Goal: Task Accomplishment & Management: Manage account settings

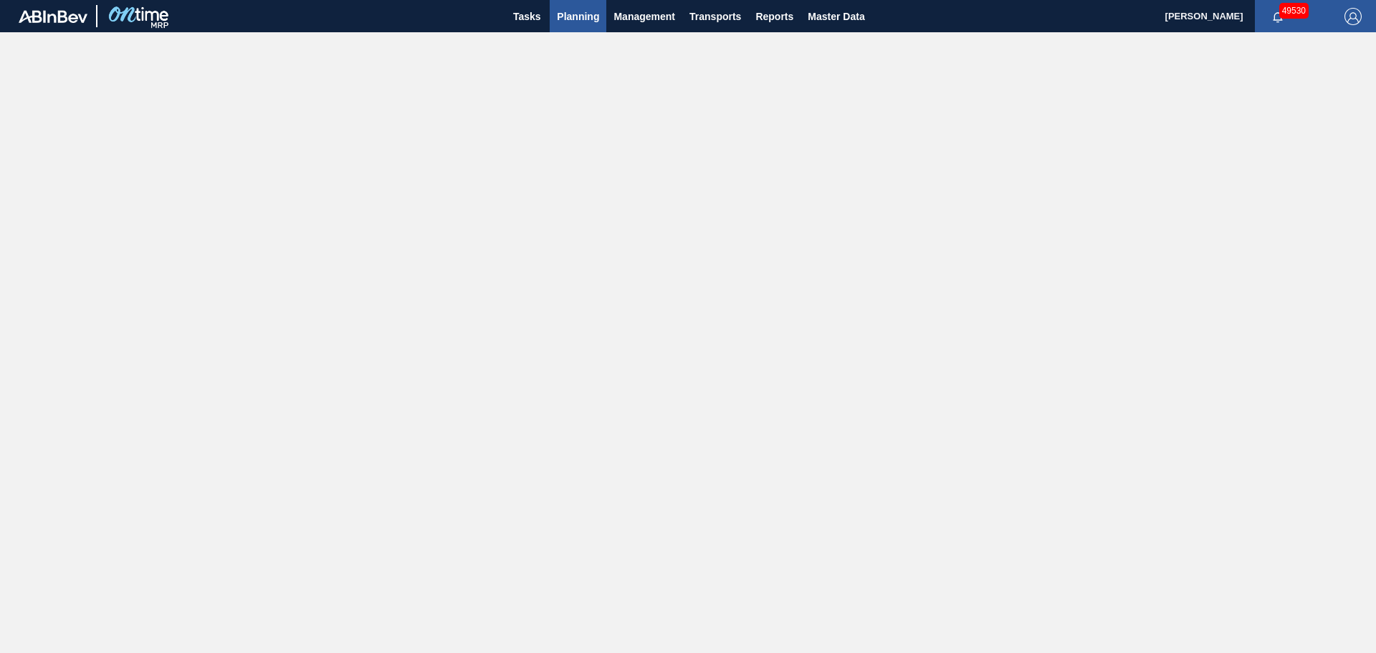
click at [573, 16] on span "Planning" at bounding box center [578, 16] width 42 height 17
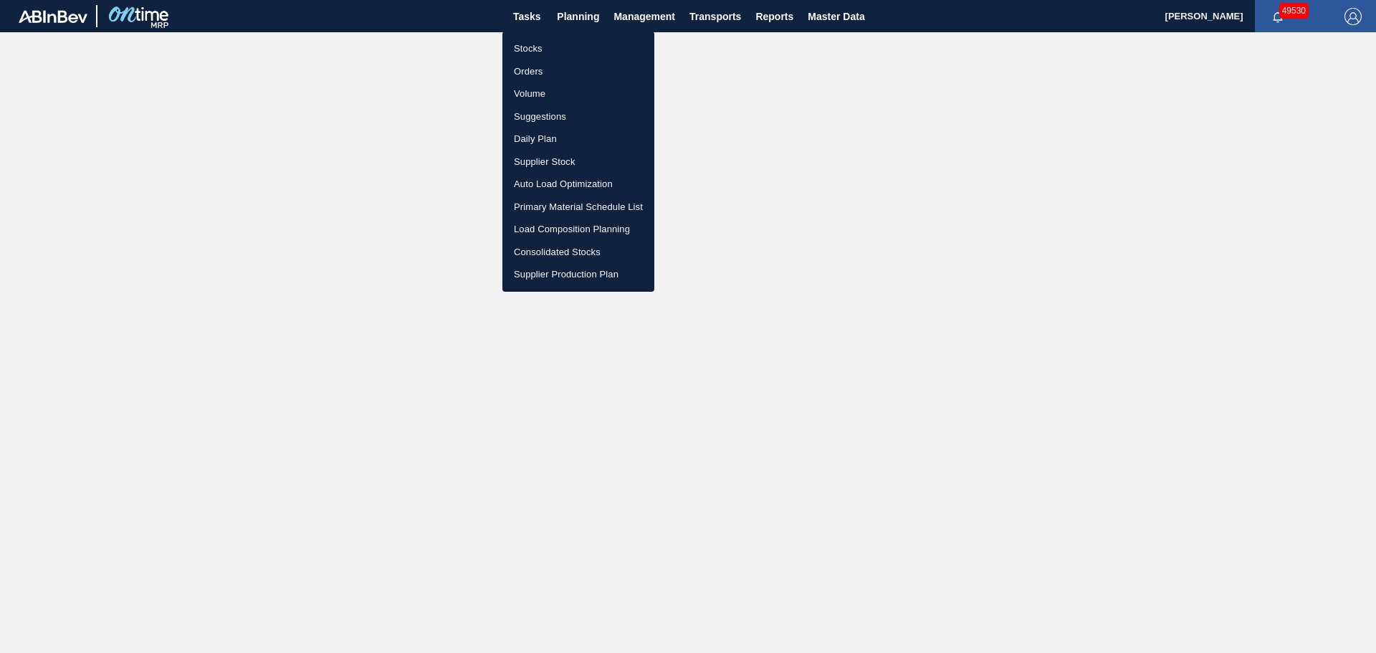
click at [520, 54] on li "Stocks" at bounding box center [578, 48] width 152 height 23
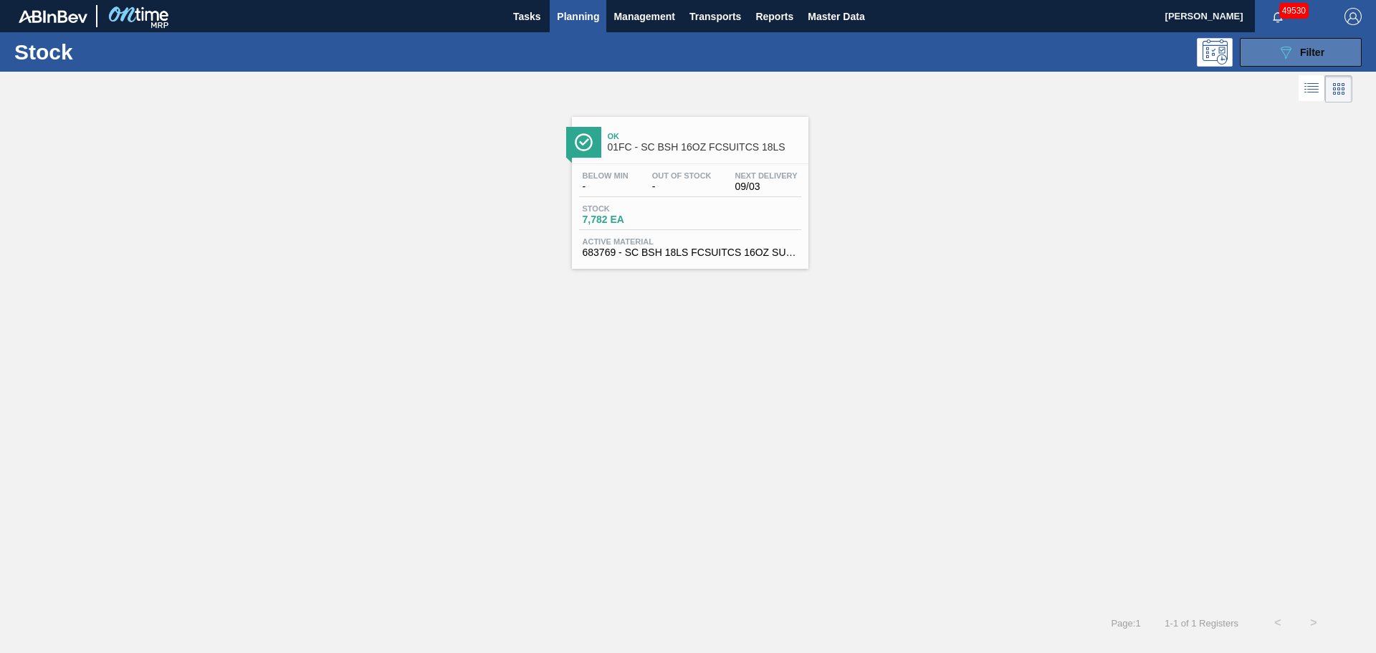
click at [1310, 48] on span "Filter" at bounding box center [1312, 52] width 24 height 11
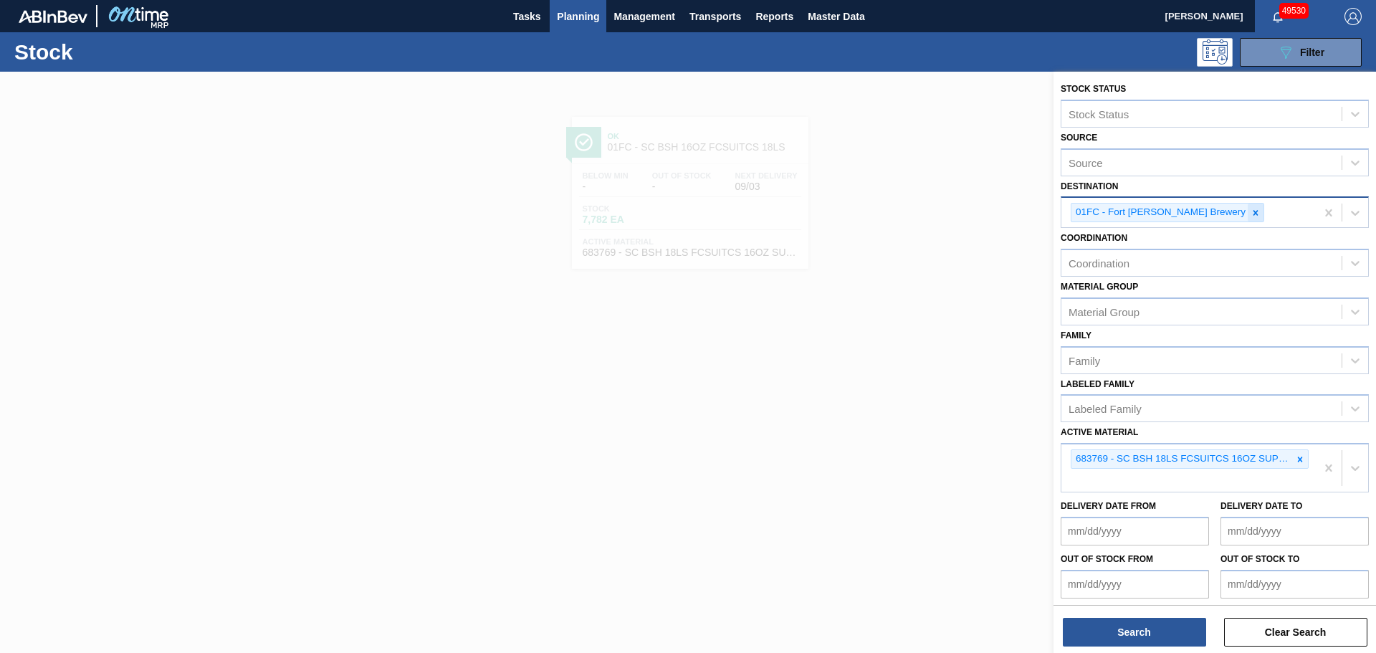
click at [1251, 211] on icon at bounding box center [1256, 213] width 10 height 10
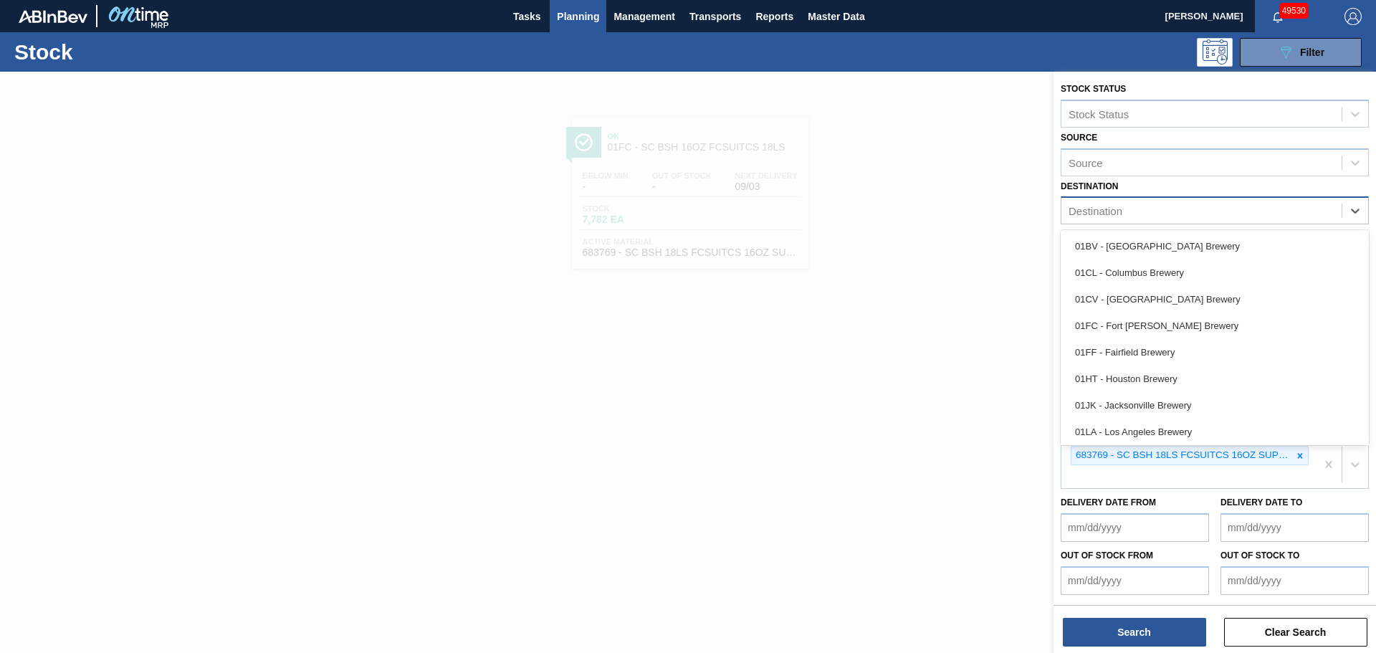
click at [1206, 211] on div "Destination" at bounding box center [1202, 211] width 280 height 21
type input "C"
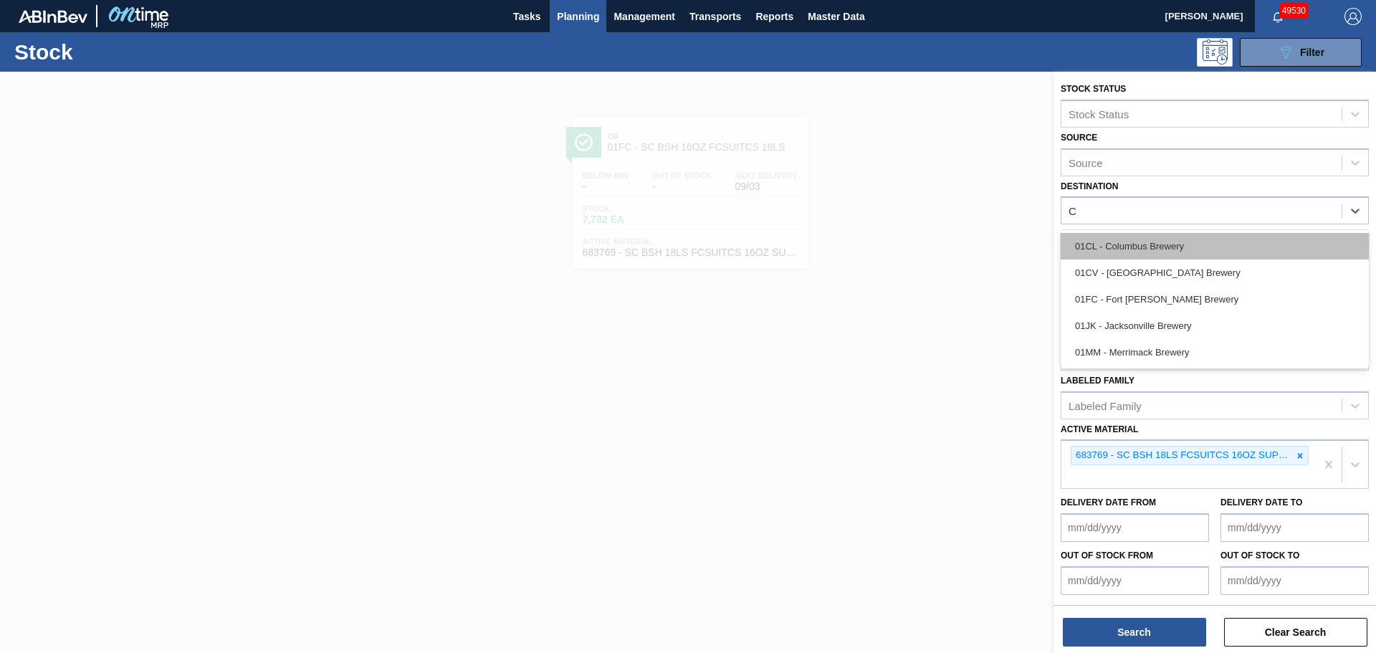
click at [1166, 247] on div "01CL - Columbus Brewery" at bounding box center [1215, 246] width 308 height 27
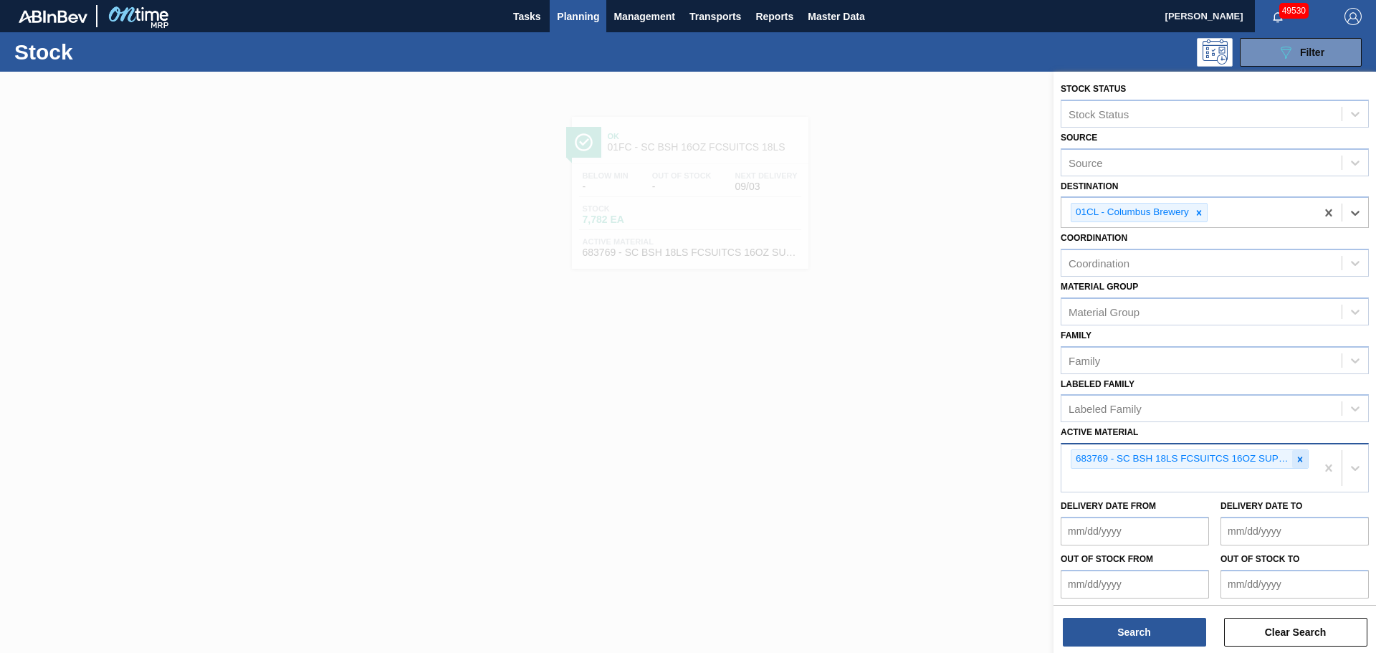
click at [1292, 457] on div at bounding box center [1300, 459] width 16 height 18
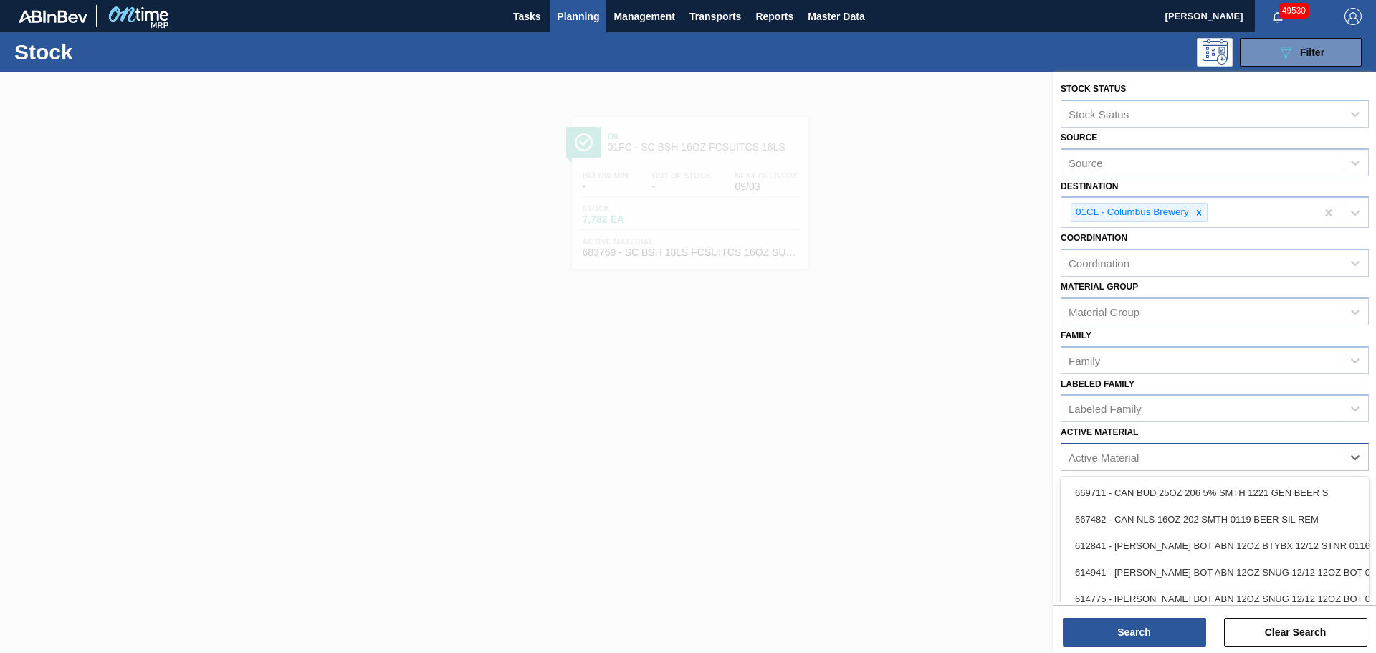
click at [1130, 452] on div "Active Material" at bounding box center [1104, 458] width 70 height 12
type Material "676468"
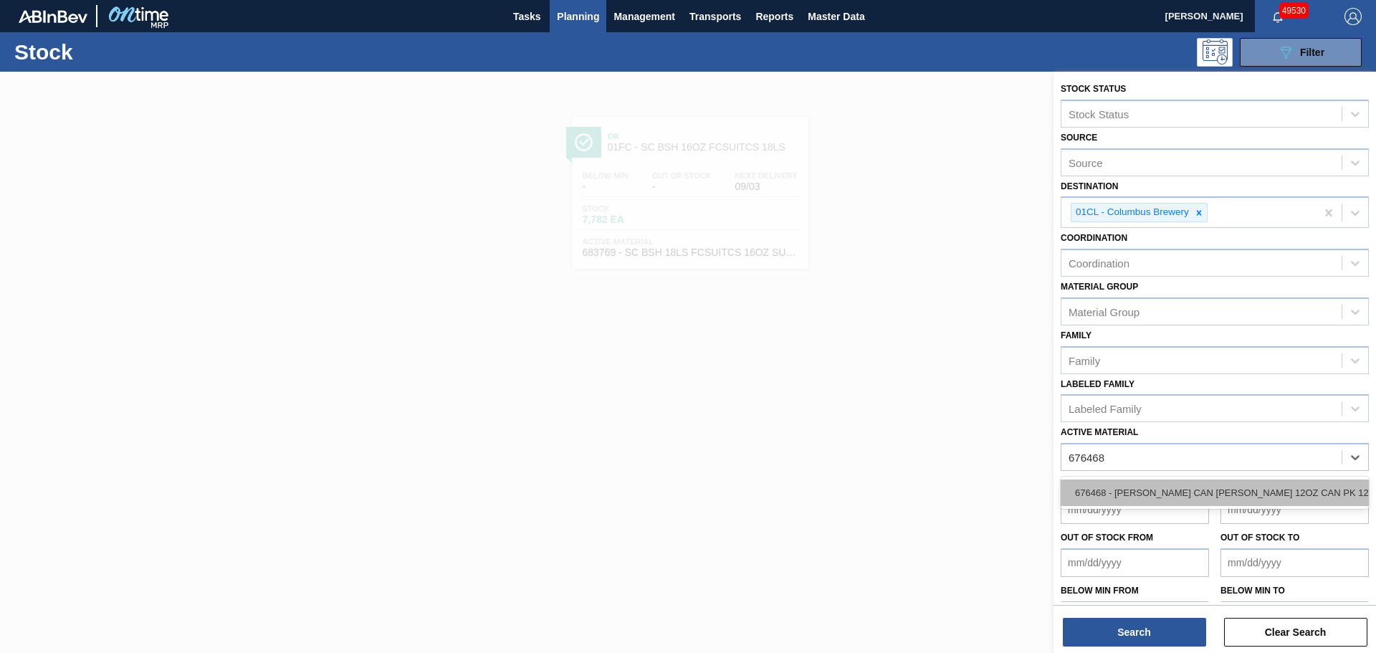
click at [1165, 495] on div "676468 - [PERSON_NAME] CAN [PERSON_NAME] 12OZ CAN PK 12/12 CAN 0922" at bounding box center [1215, 493] width 308 height 27
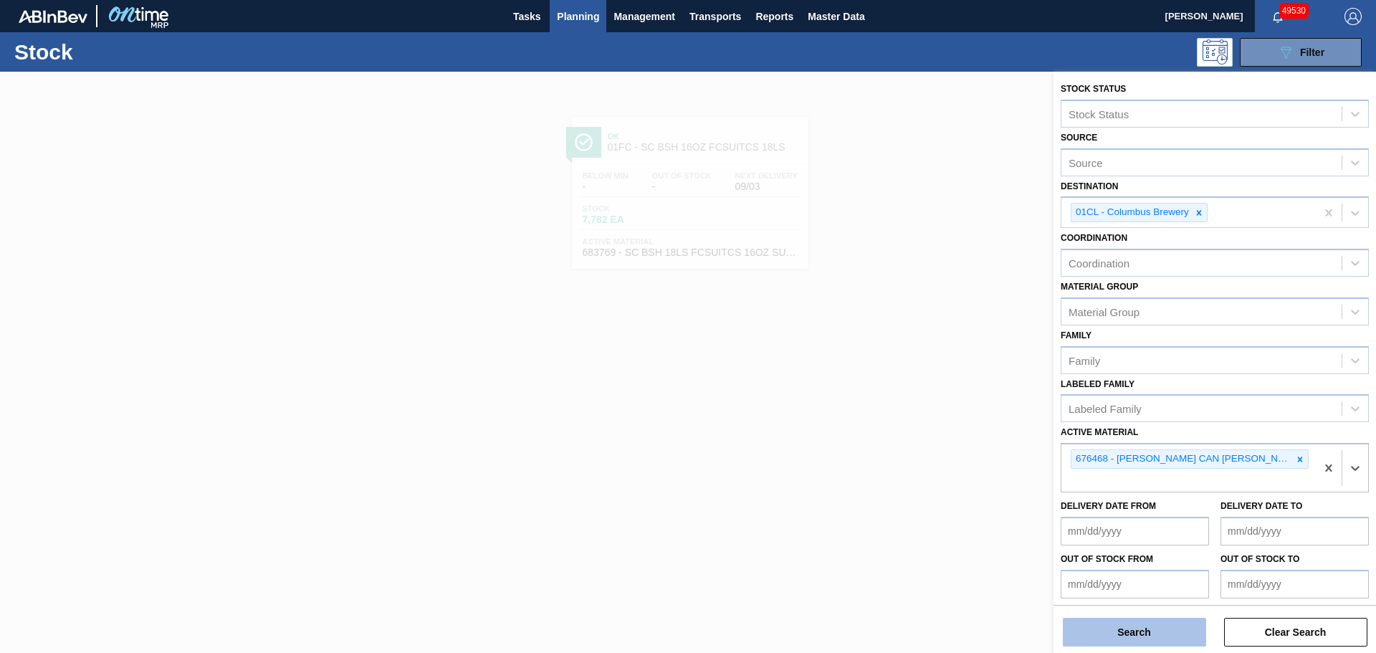
click at [1104, 637] on button "Search" at bounding box center [1134, 632] width 143 height 29
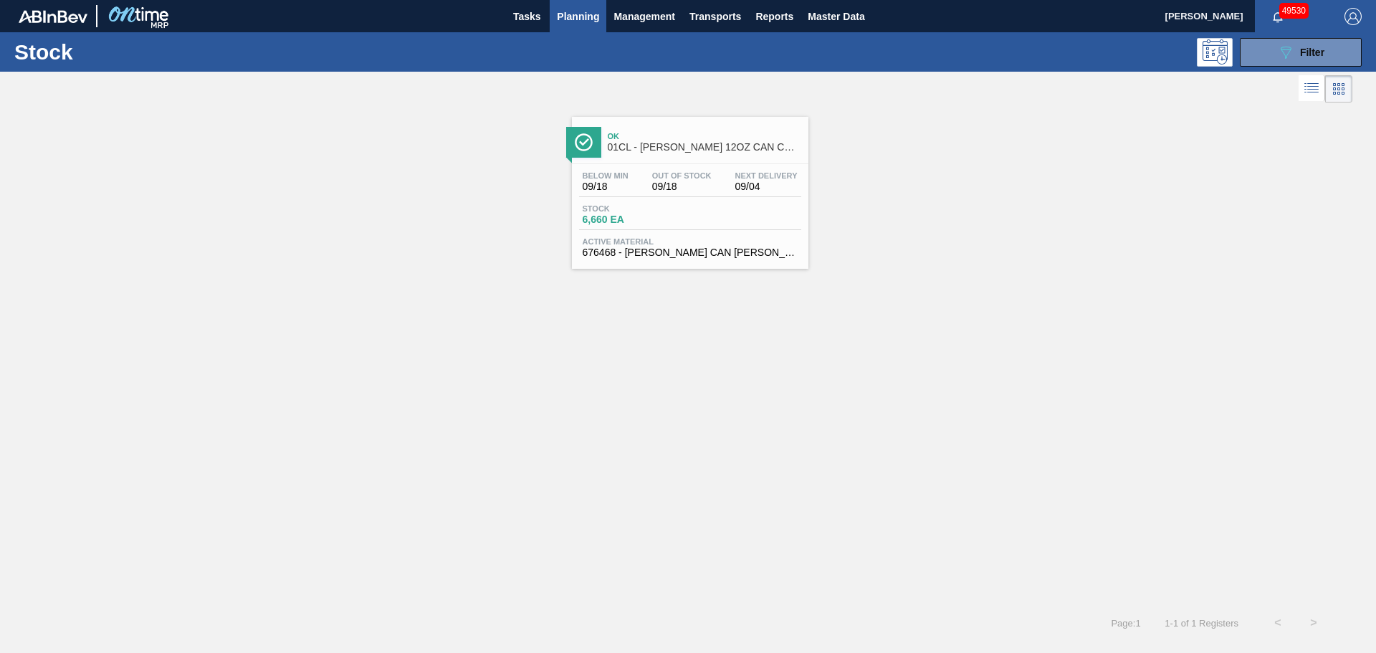
click at [715, 216] on div "Stock 6,660 EA" at bounding box center [690, 217] width 222 height 26
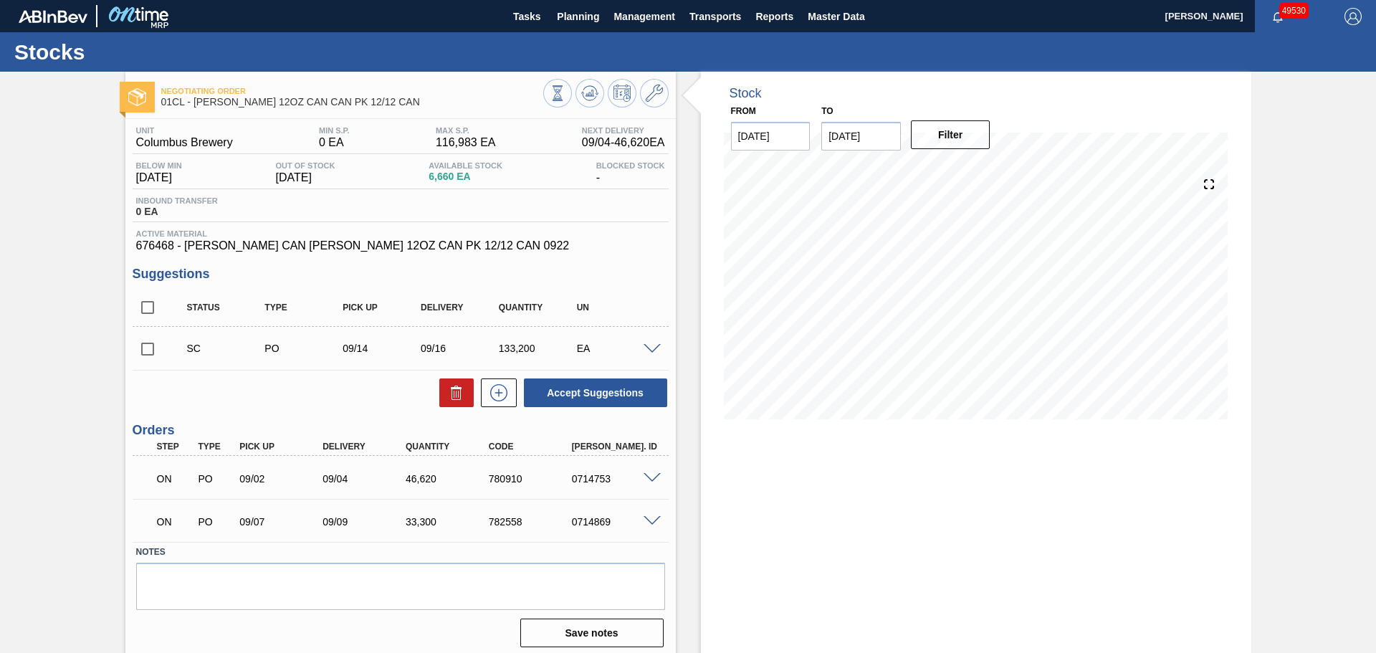
click at [880, 134] on input "[DATE]" at bounding box center [861, 136] width 80 height 29
click at [882, 301] on div "30" at bounding box center [884, 309] width 19 height 19
type input "[DATE]"
click at [944, 148] on button "Filter" at bounding box center [951, 134] width 80 height 29
click at [646, 102] on span at bounding box center [654, 93] width 17 height 17
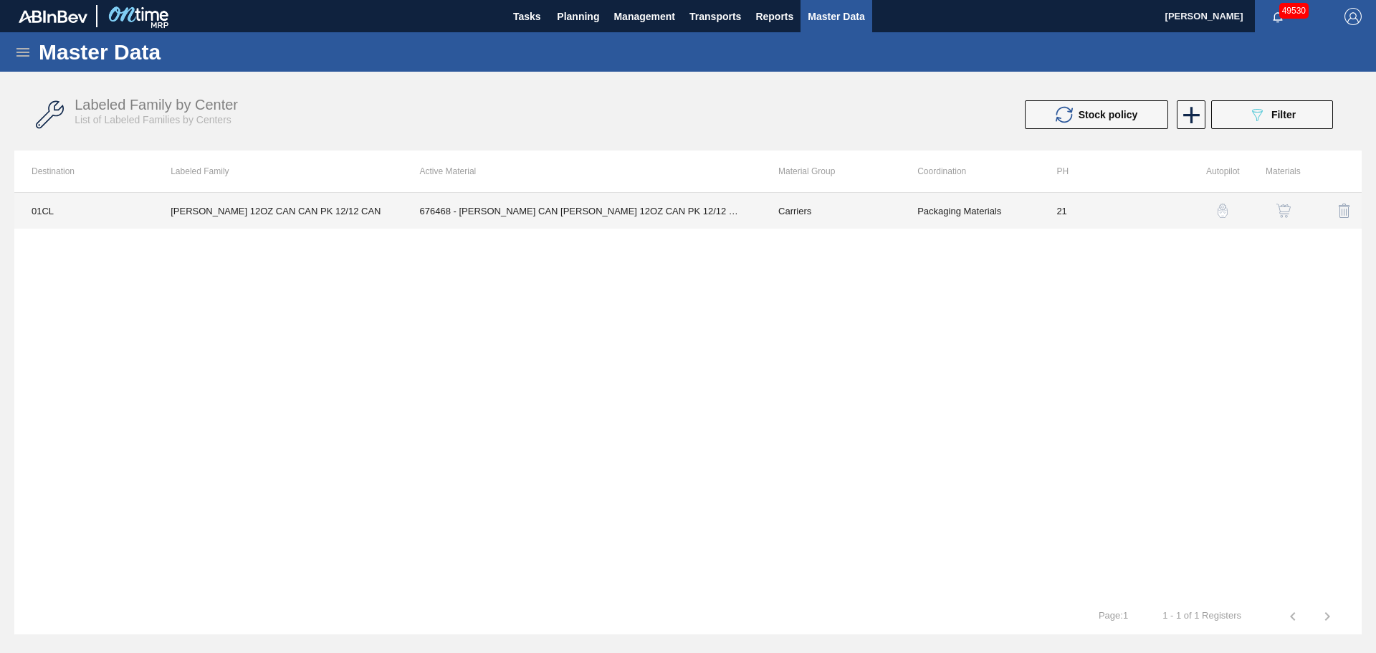
click at [533, 219] on td "676468 - [PERSON_NAME] CAN [PERSON_NAME] 12OZ CAN PK 12/12 CAN 0922" at bounding box center [582, 211] width 358 height 36
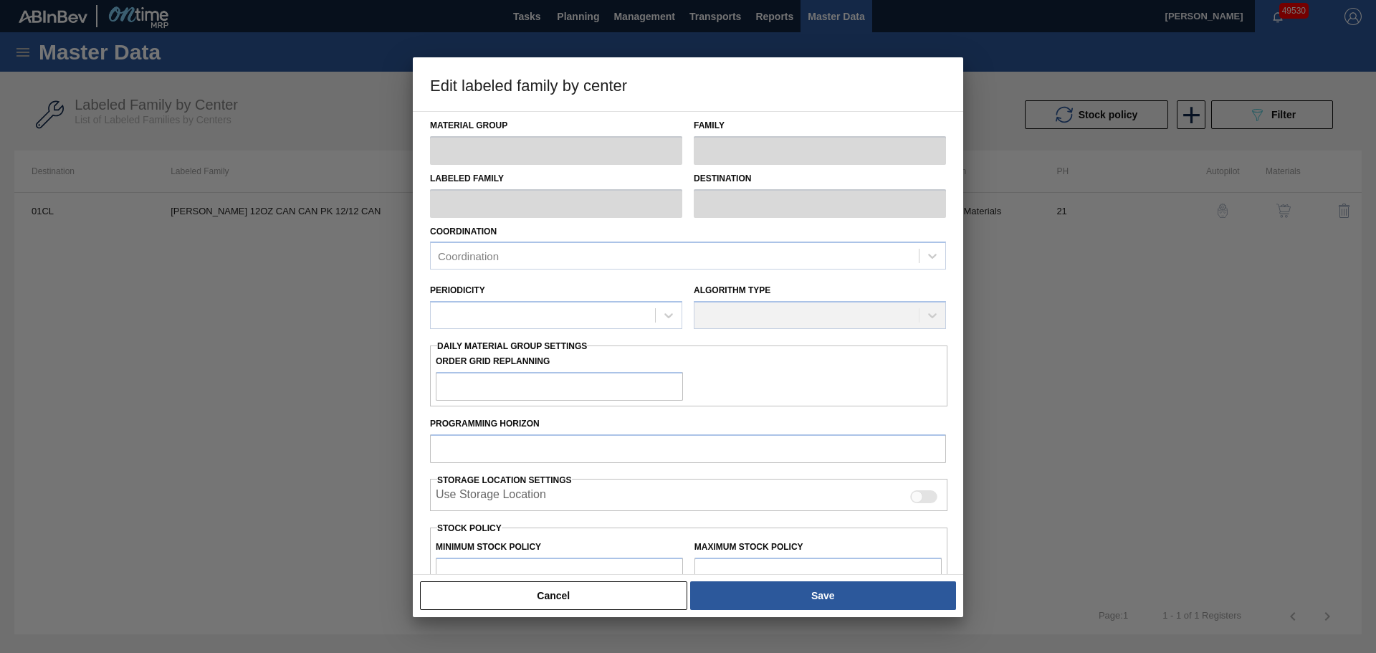
type input "Carriers"
type input "Can Carriers"
type input "[PERSON_NAME] 12OZ CAN CAN PK 12/12 CAN"
type input "01CL - Columbus Brewery"
type input "21"
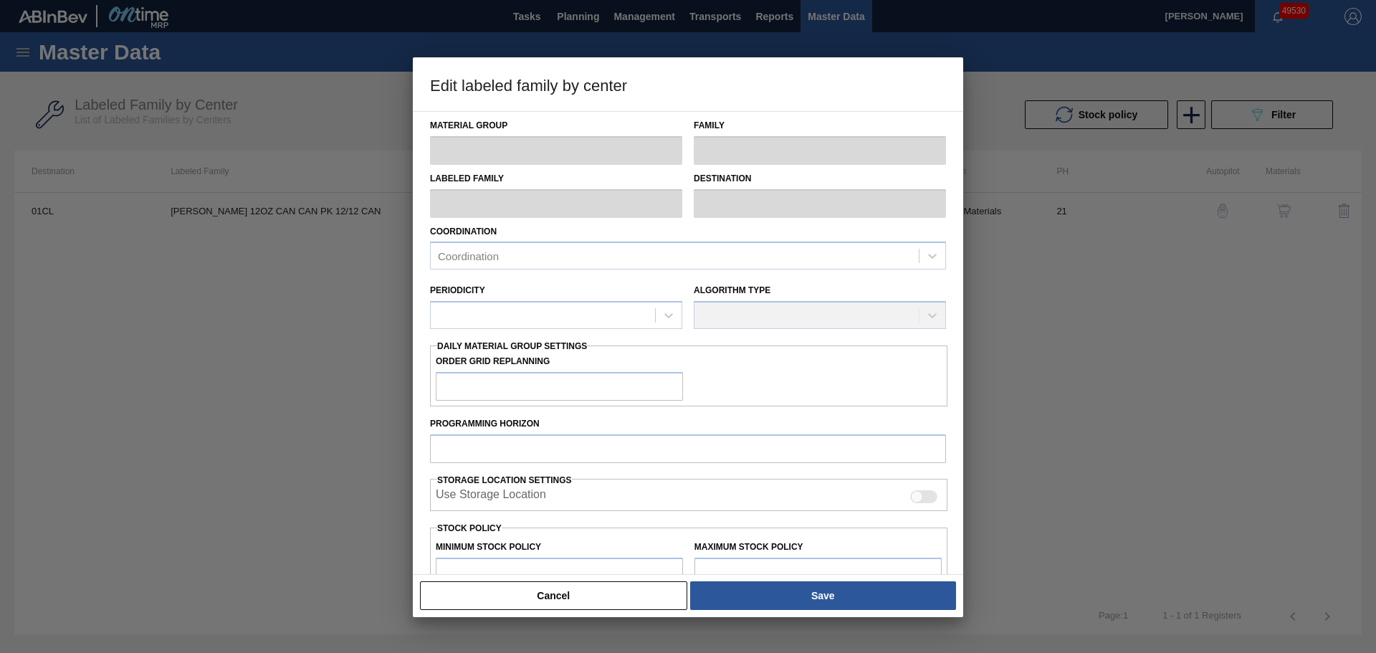
type input "0"
type input "116,983"
type input "100"
type input "116,983"
checkbox input "true"
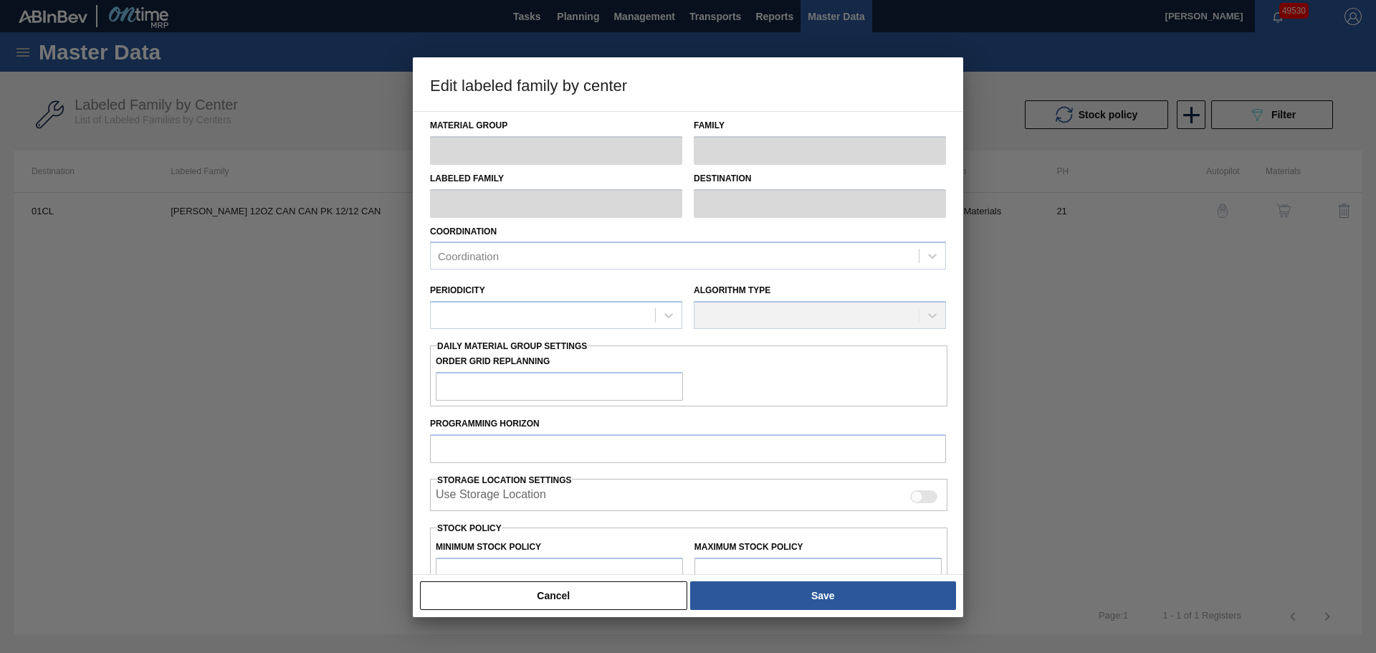
checkbox input "true"
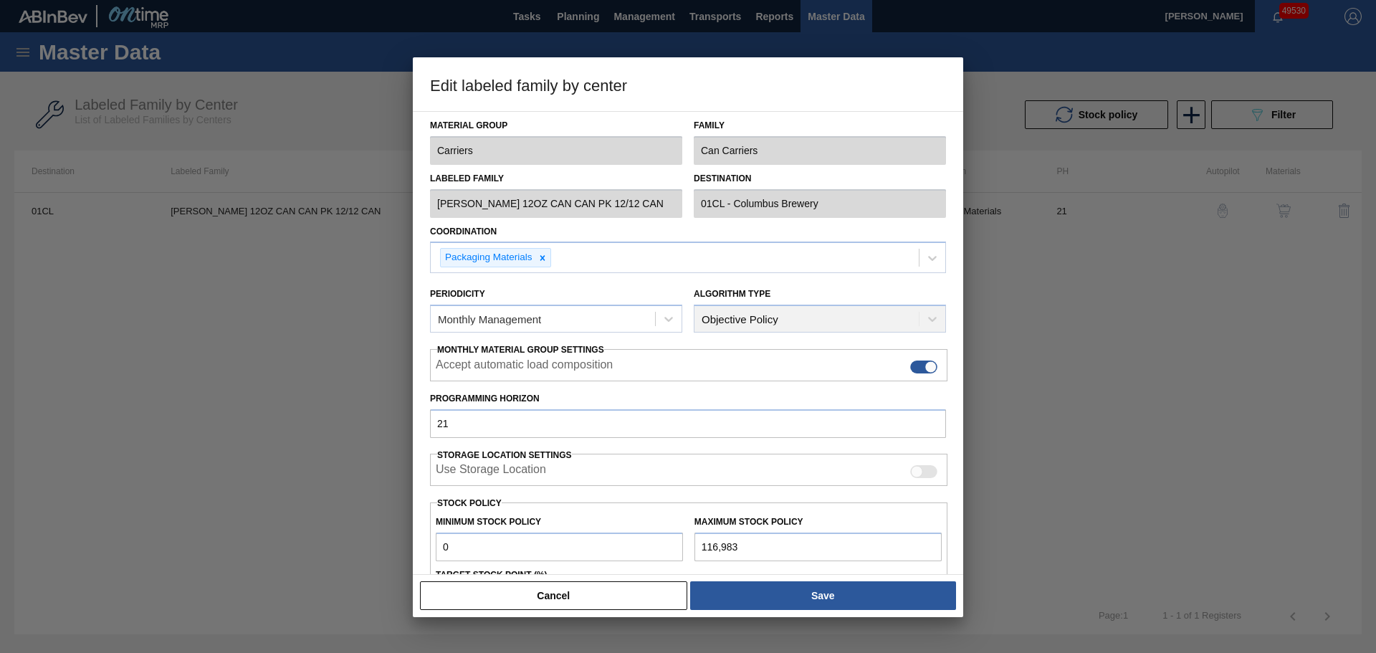
scroll to position [174, 0]
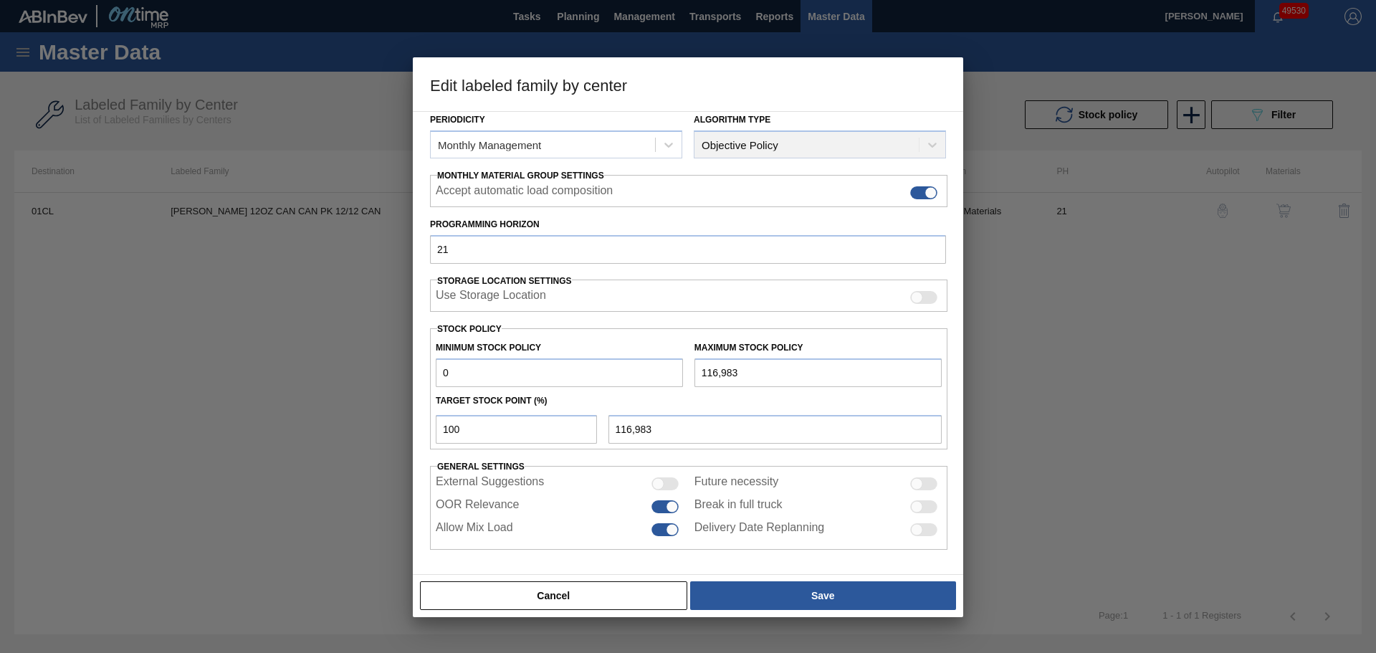
drag, startPoint x: 485, startPoint y: 372, endPoint x: 399, endPoint y: 373, distance: 86.0
click at [399, 373] on div "Edit labeled family by center Material Group Carriers Family Can Carriers Label…" at bounding box center [688, 326] width 1376 height 653
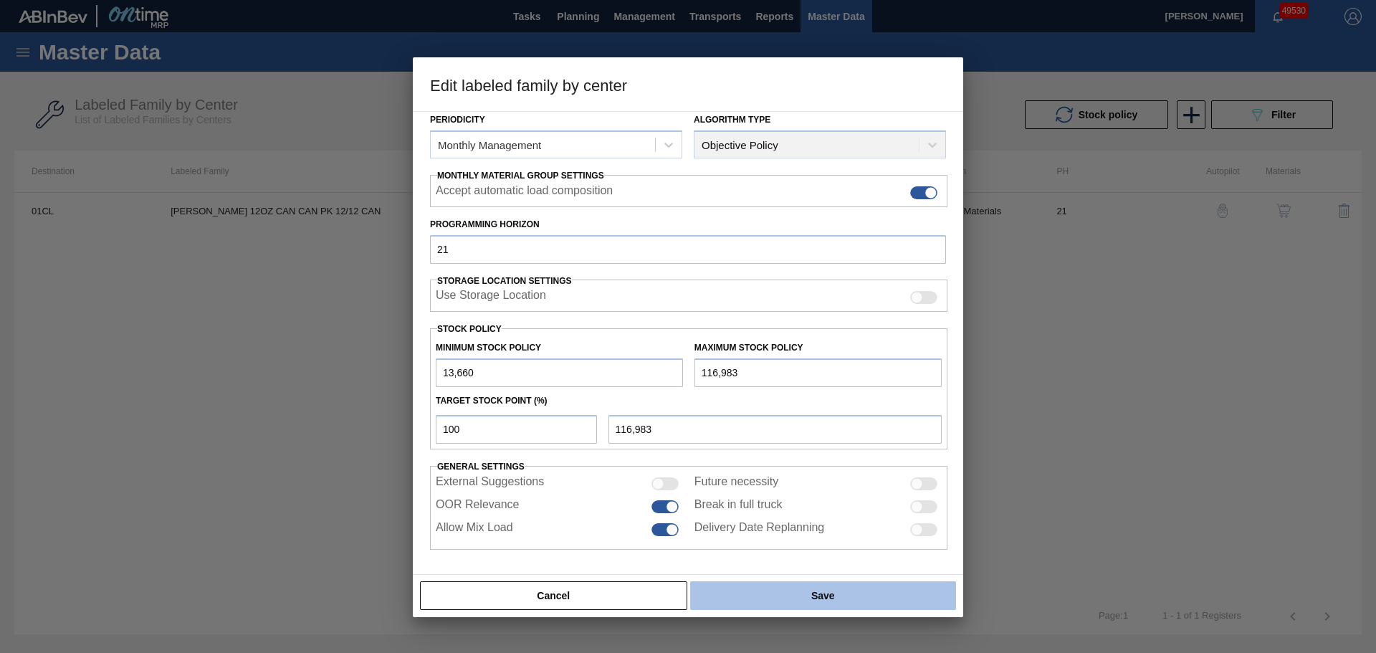
type input "13,660"
click at [745, 598] on button "Save" at bounding box center [823, 595] width 266 height 29
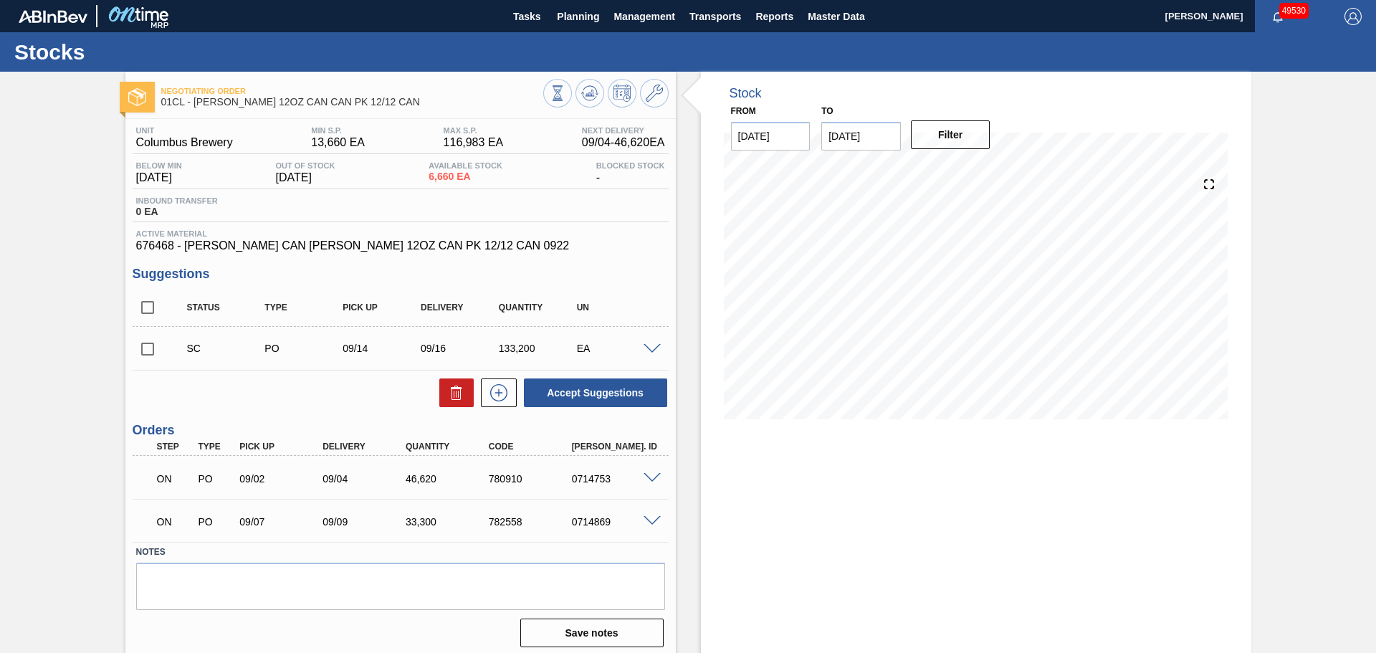
click at [272, 385] on div "Accept Suggestions" at bounding box center [401, 393] width 536 height 32
click at [580, 12] on span "Planning" at bounding box center [578, 16] width 42 height 17
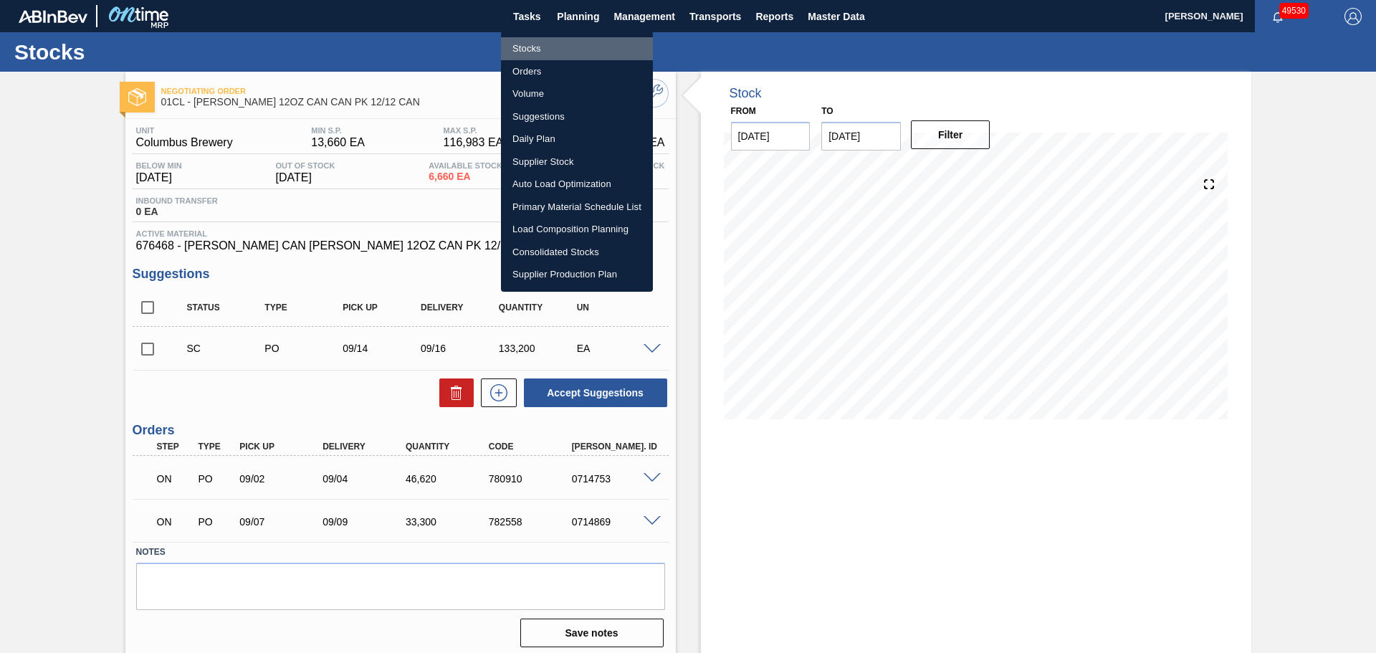
click at [530, 47] on li "Stocks" at bounding box center [577, 48] width 152 height 23
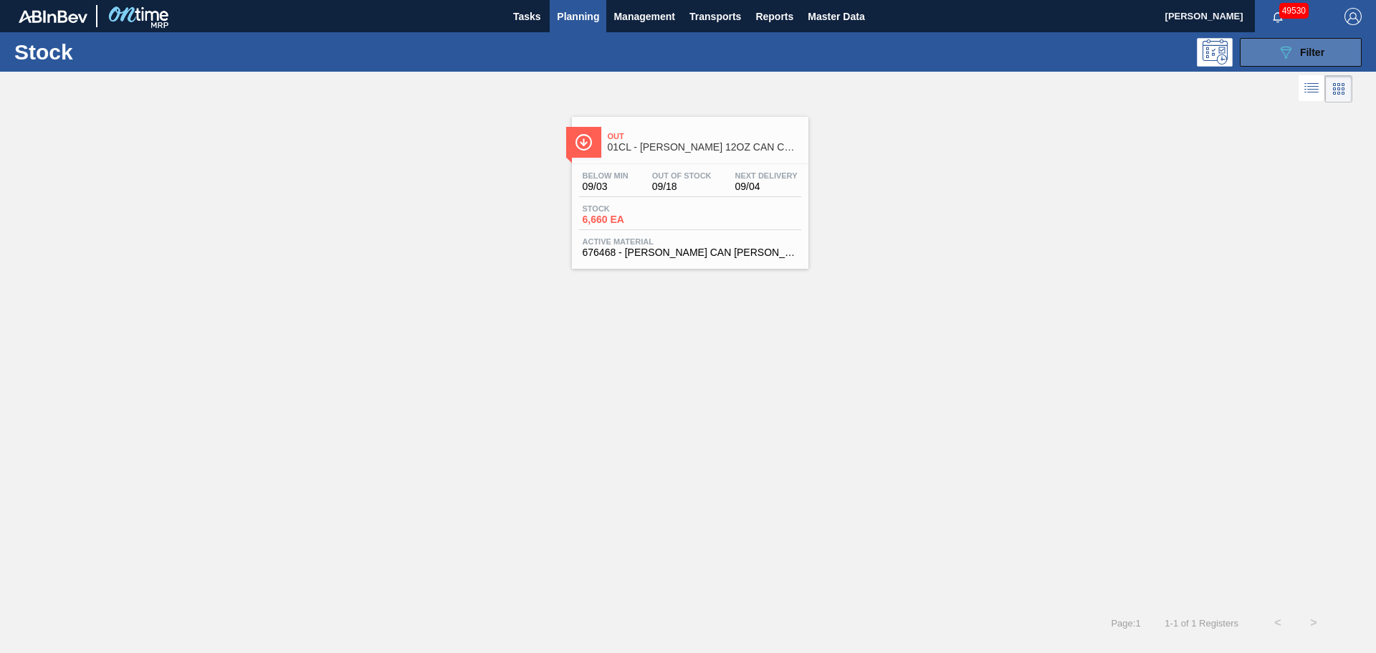
click at [1293, 52] on icon "089F7B8B-B2A5-4AFE-B5C0-19BA573D28AC" at bounding box center [1285, 52] width 17 height 17
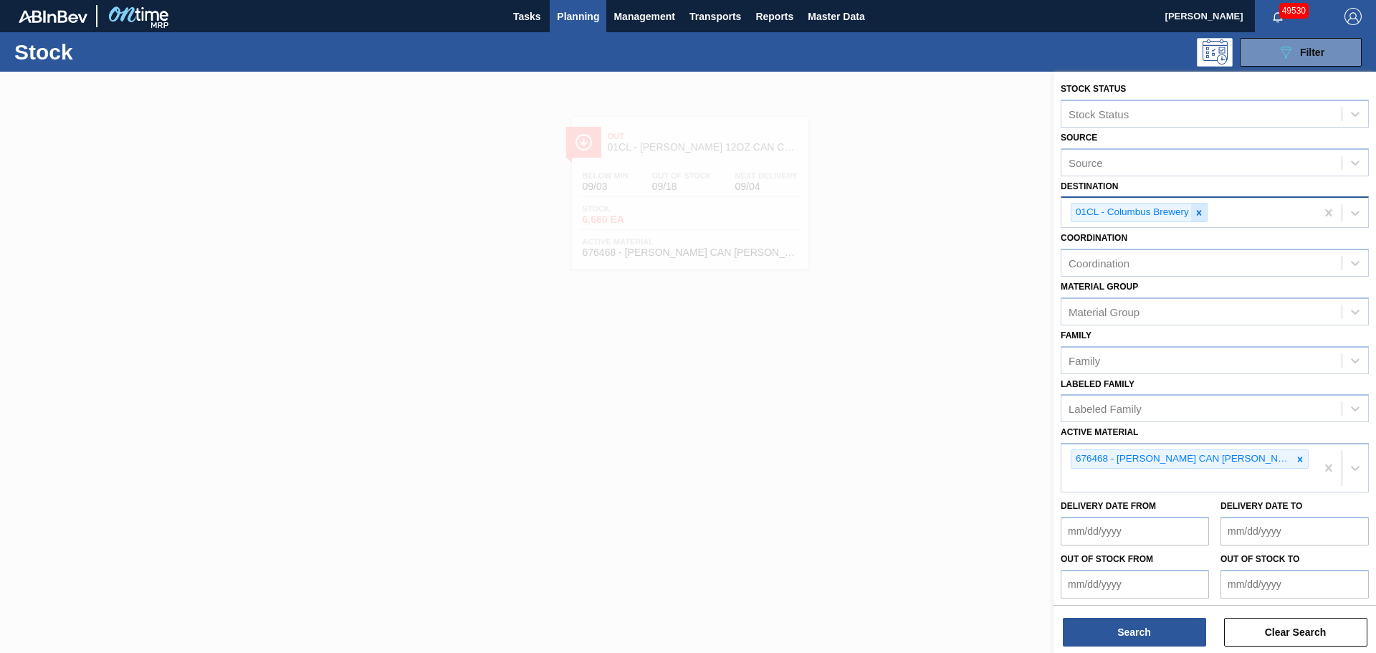
click at [1200, 212] on icon at bounding box center [1199, 212] width 5 height 5
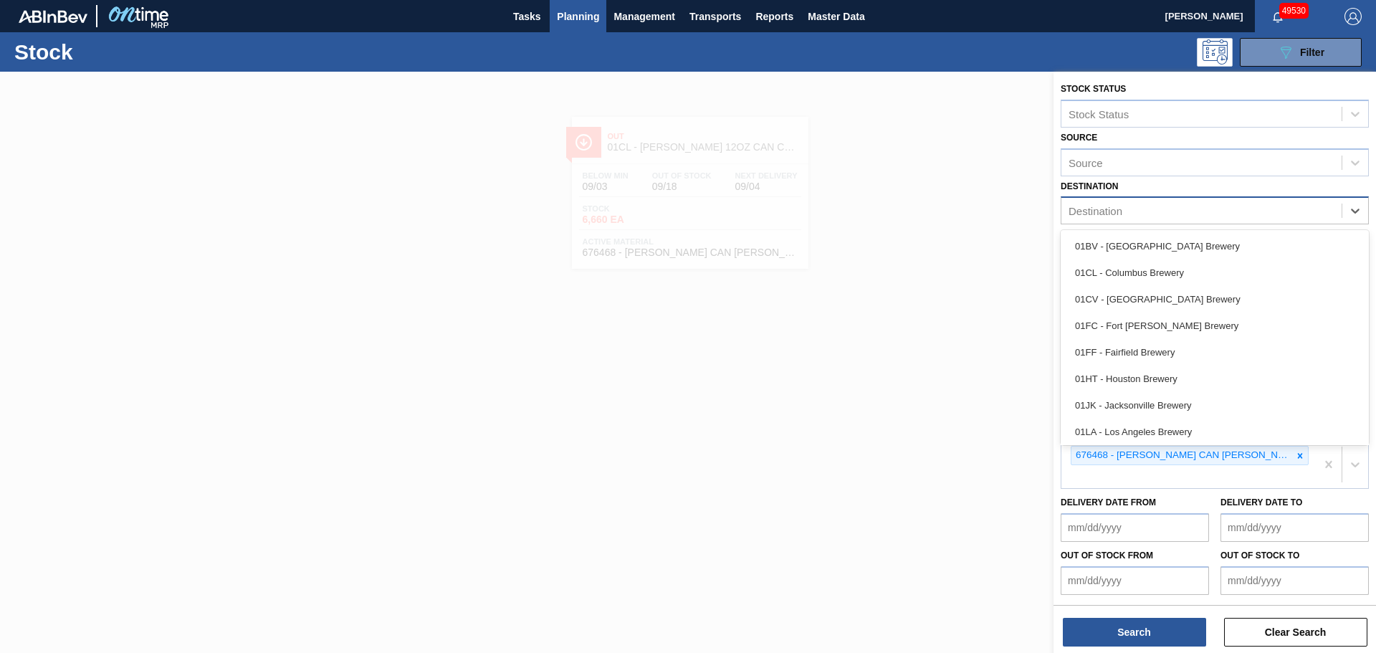
click at [1200, 212] on div "Destination" at bounding box center [1202, 211] width 280 height 21
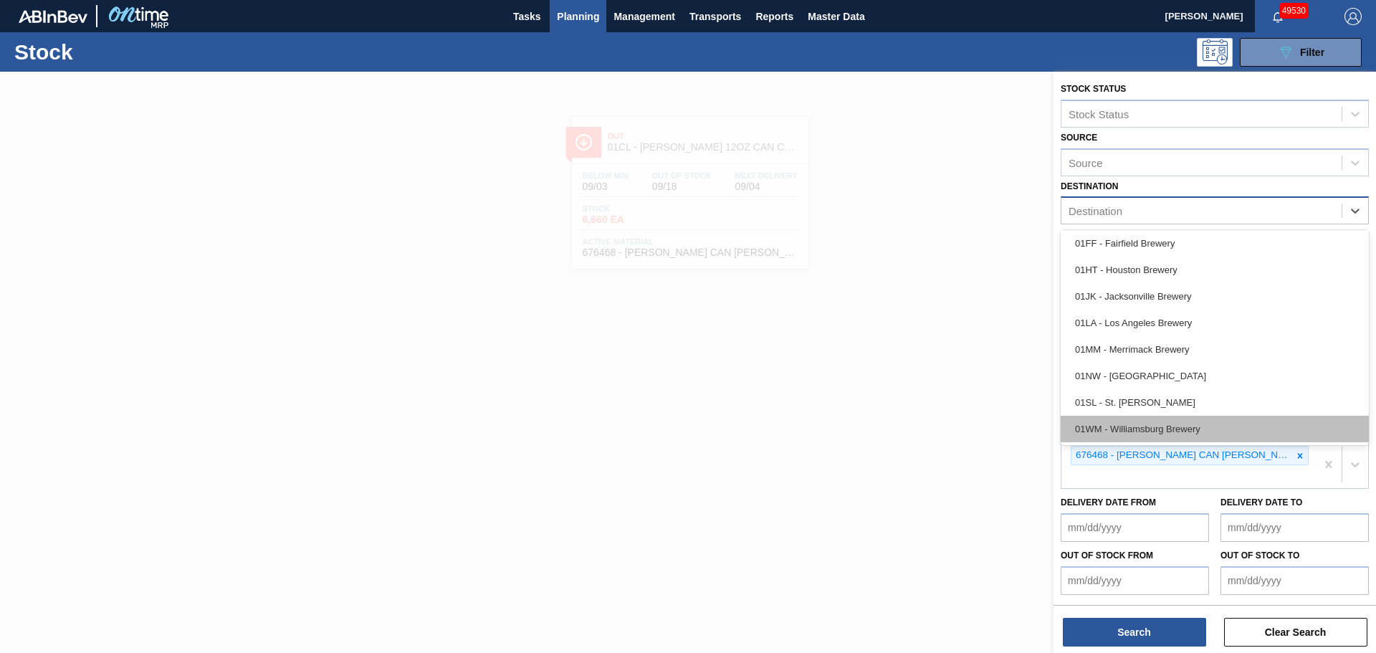
click at [1137, 426] on div "01WM - Williamsburg Brewery" at bounding box center [1215, 429] width 308 height 27
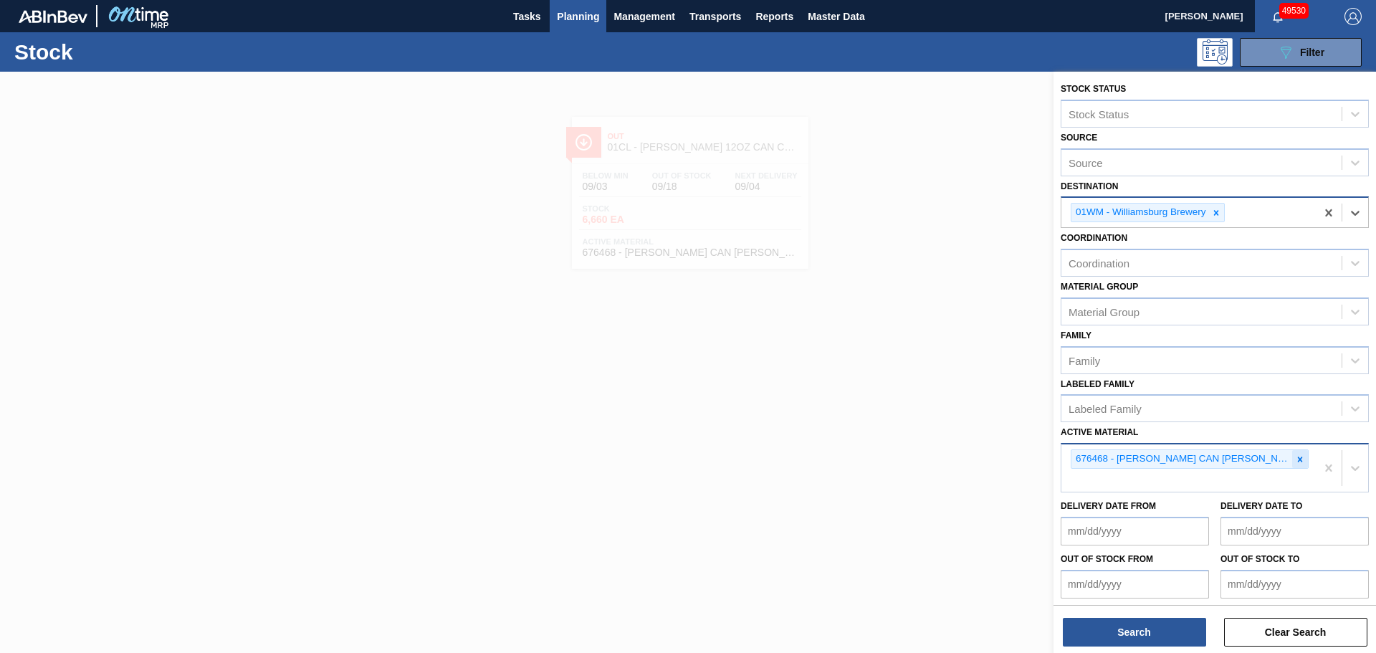
click at [1297, 459] on icon at bounding box center [1300, 459] width 10 height 10
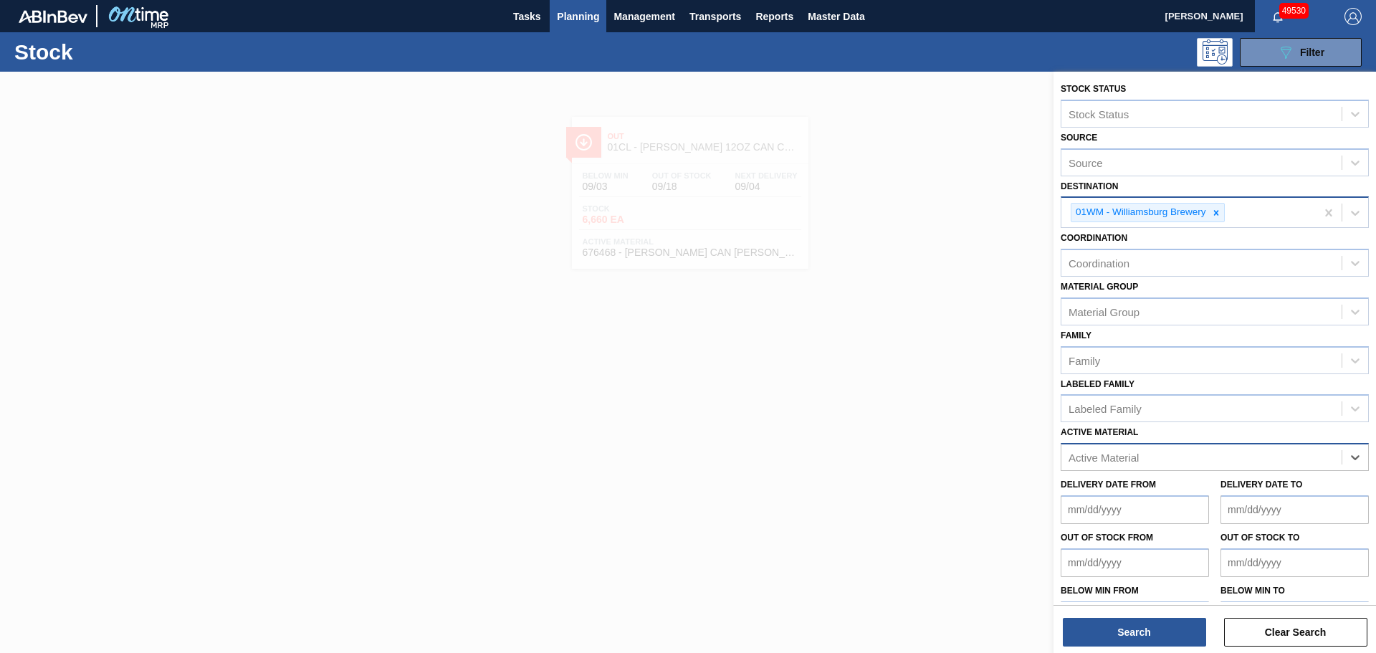
click at [1158, 459] on div "Active Material" at bounding box center [1202, 457] width 280 height 21
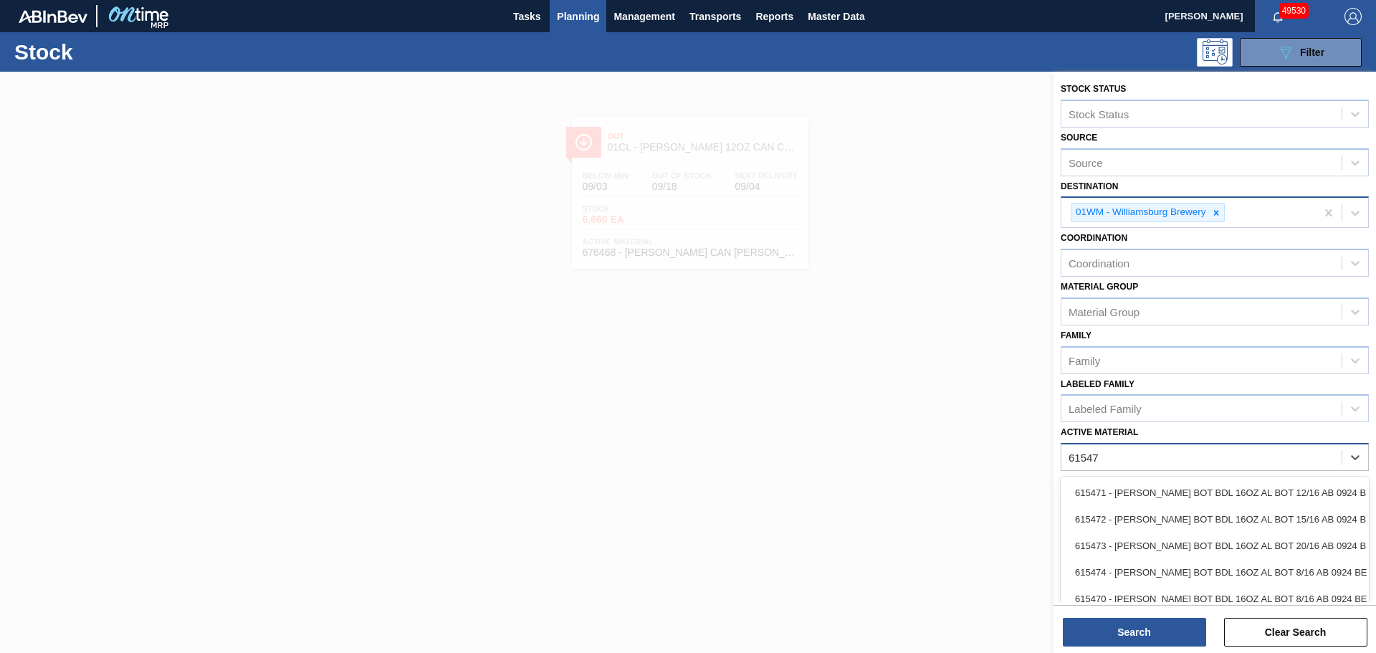
type Material "615470"
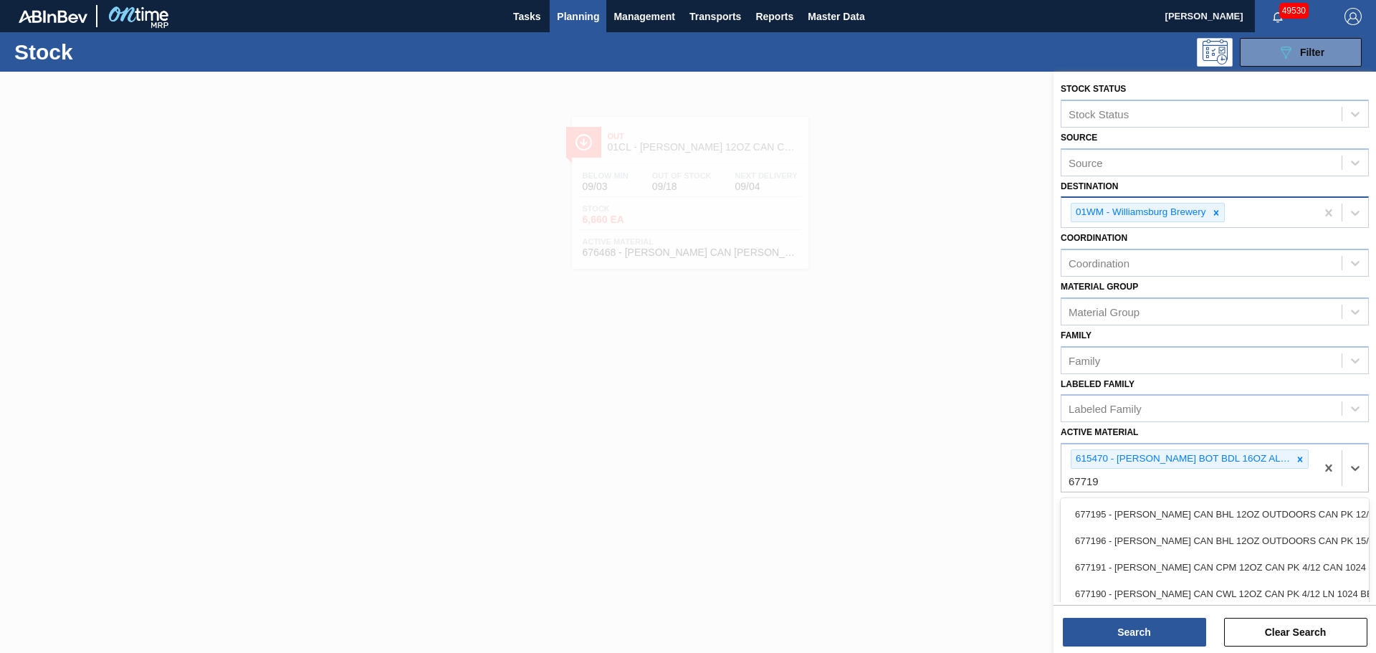
type Material "677195"
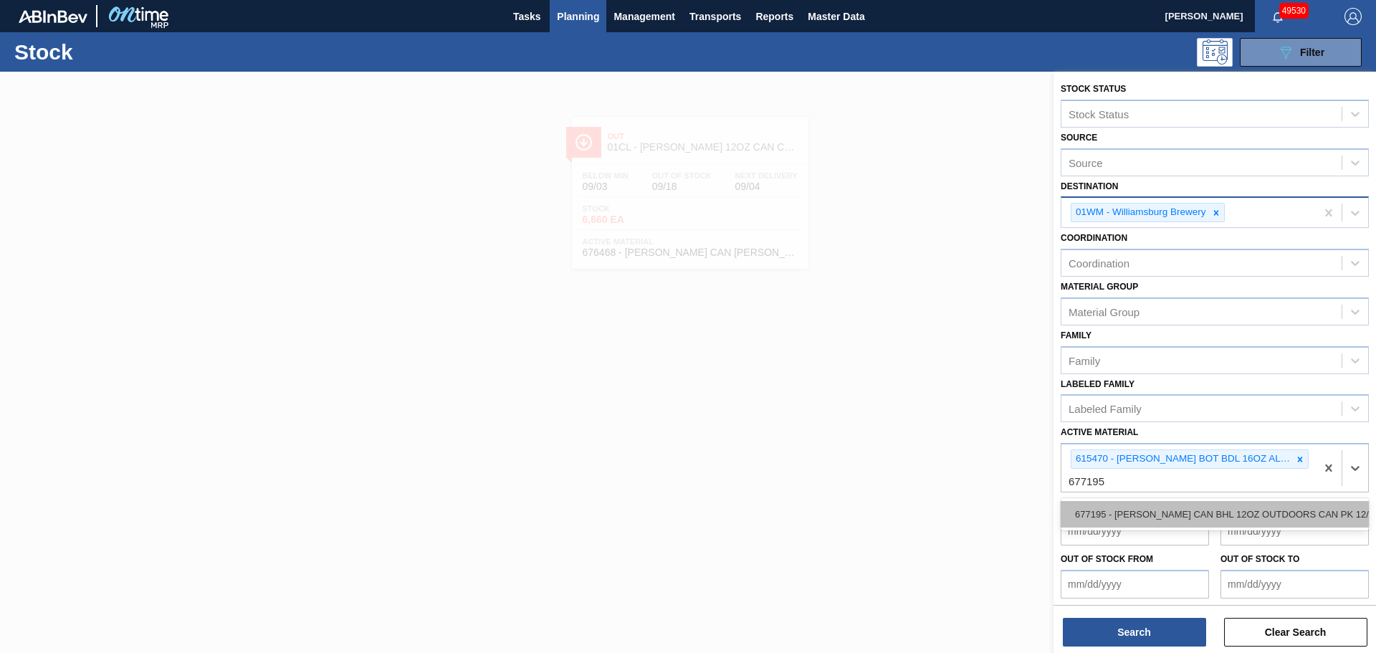
click at [1153, 515] on div "677195 - [PERSON_NAME] CAN BHL 12OZ OUTDOORS CAN PK 12/12" at bounding box center [1215, 514] width 308 height 27
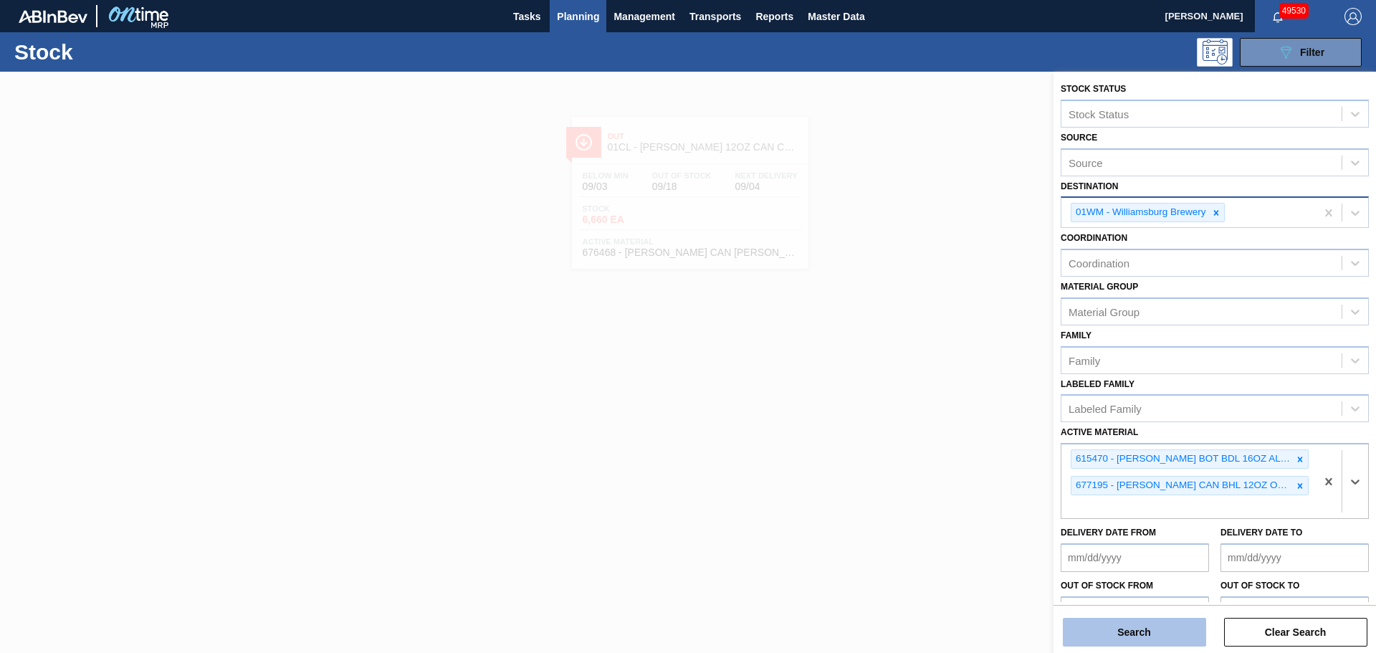
click at [1112, 635] on button "Search" at bounding box center [1134, 632] width 143 height 29
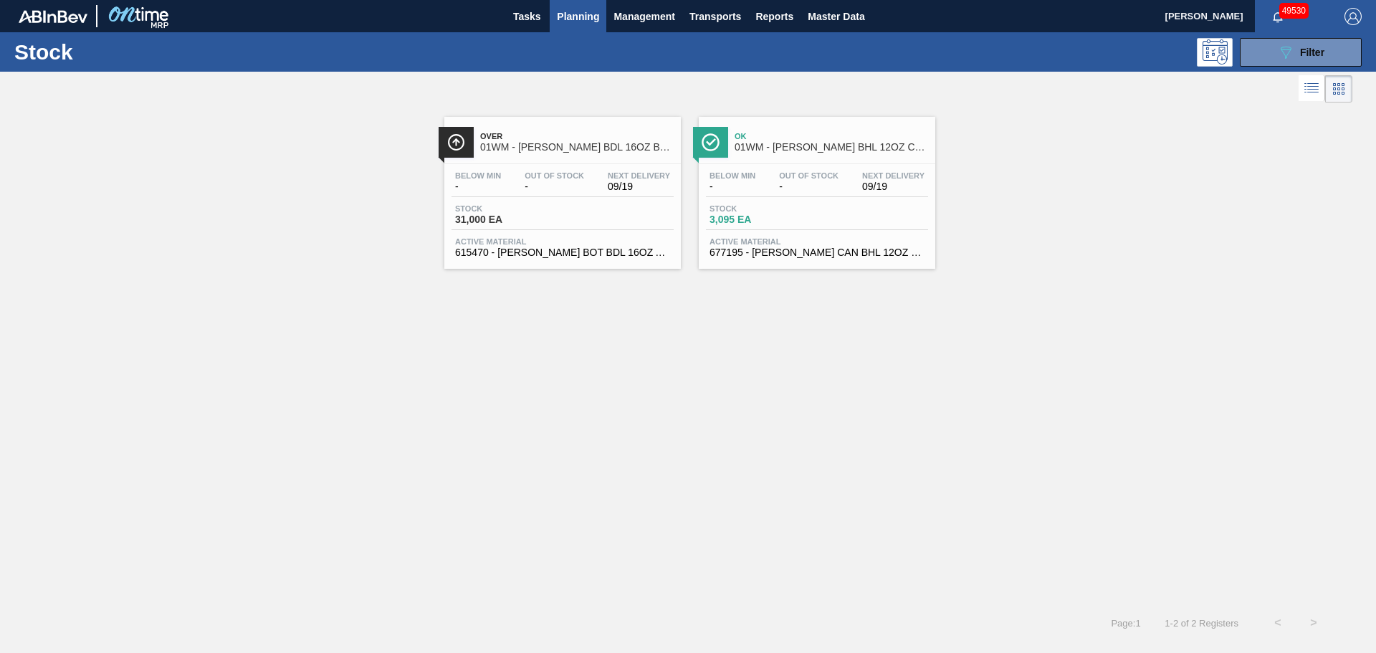
click at [574, 204] on div "Stock 31,000 EA" at bounding box center [563, 217] width 222 height 26
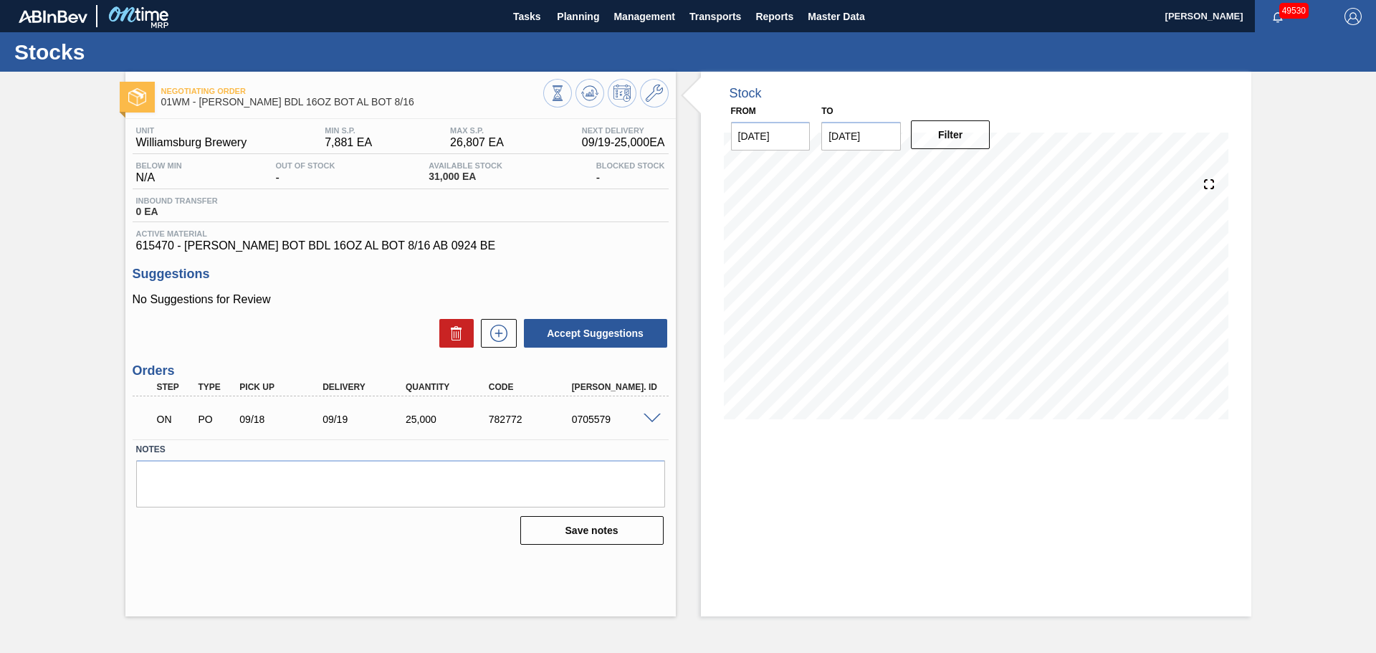
click at [497, 254] on div "Unit Williamsburg Brewery MIN S.P. 7,881 EA MAX S.P. 26,807 EA Next Delivery 09…" at bounding box center [400, 334] width 551 height 431
click at [649, 96] on icon at bounding box center [654, 93] width 17 height 17
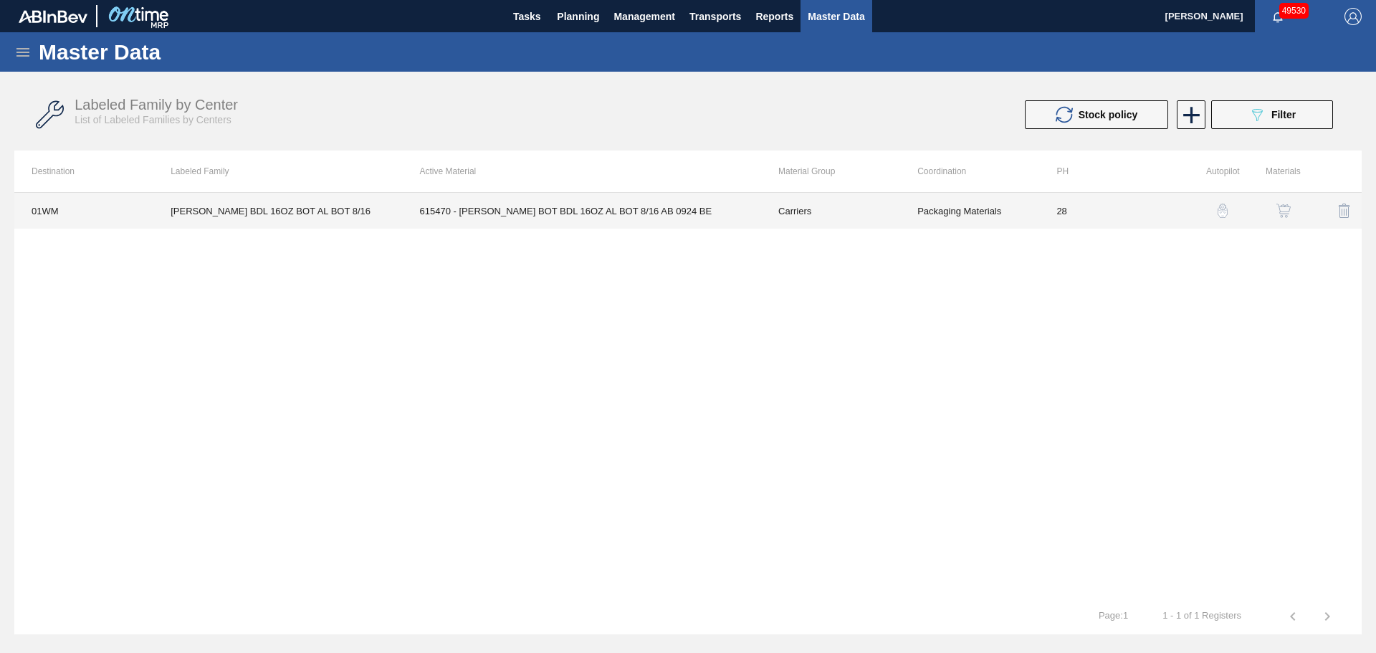
click at [556, 208] on td "615470 - [PERSON_NAME] BOT BDL 16OZ AL BOT 8/16 AB 0924 BE" at bounding box center [582, 211] width 358 height 36
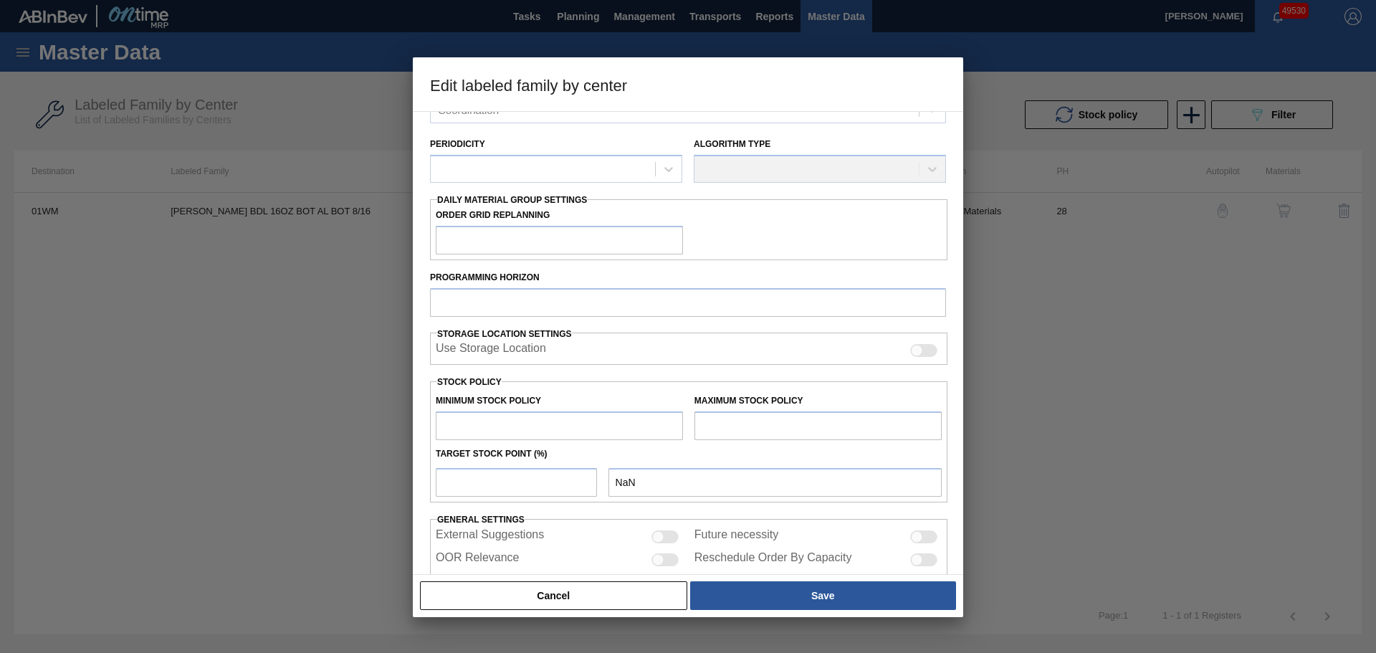
scroll to position [215, 0]
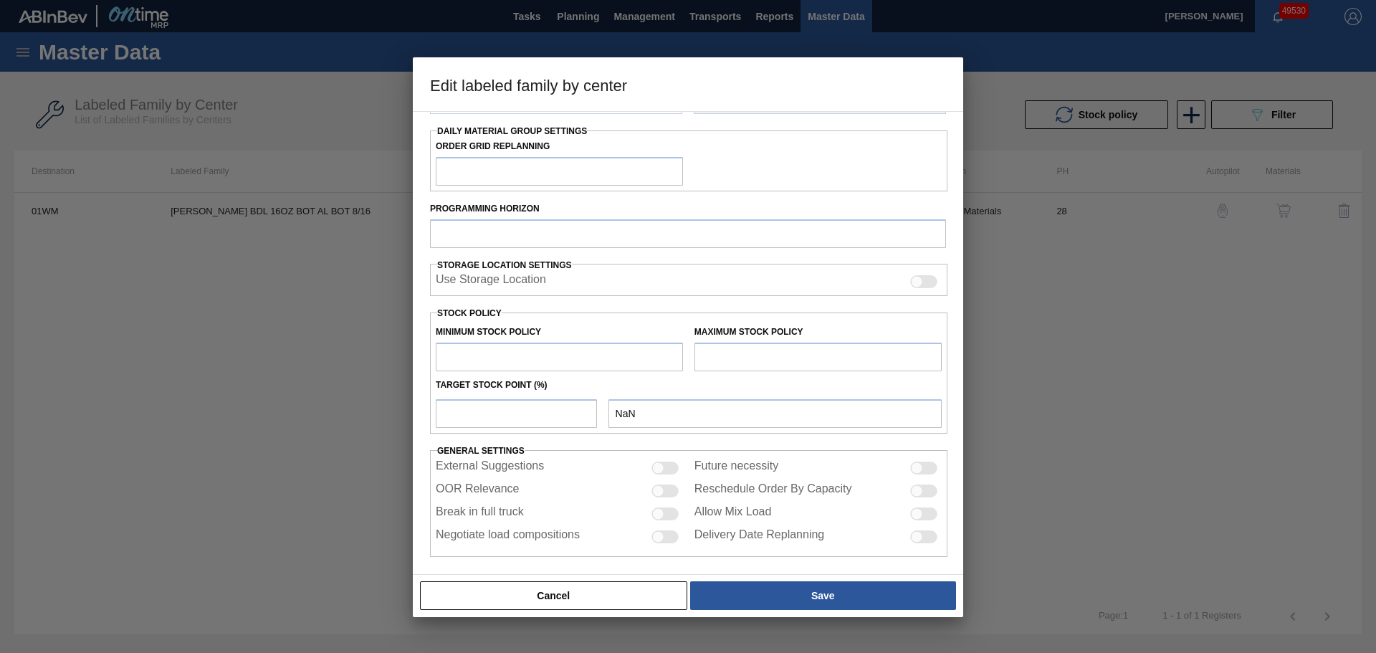
type input "Carriers"
type input "Bottle Carriers"
type input "[PERSON_NAME] BDL 16OZ BOT AL BOT 8/16"
type input "01WM - Williamsburg Brewery"
type input "28"
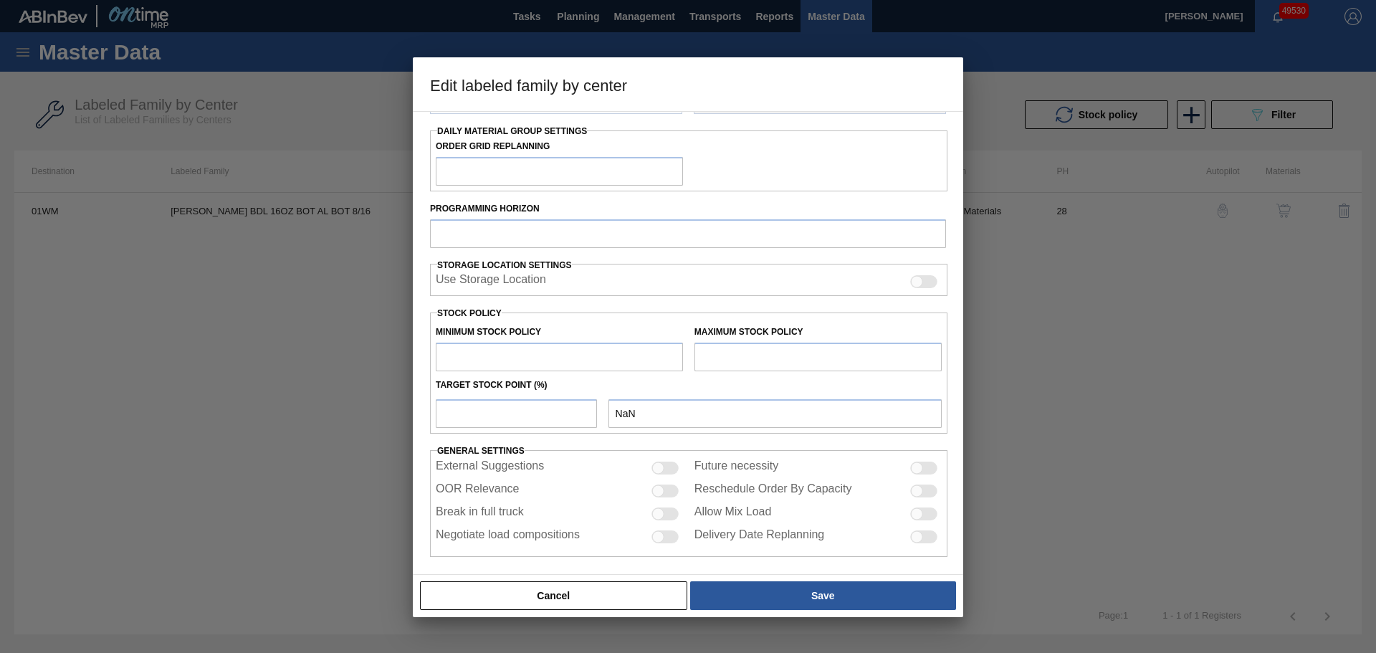
type input "7,881"
type input "26,807"
type input "3"
type input "8,449"
checkbox input "true"
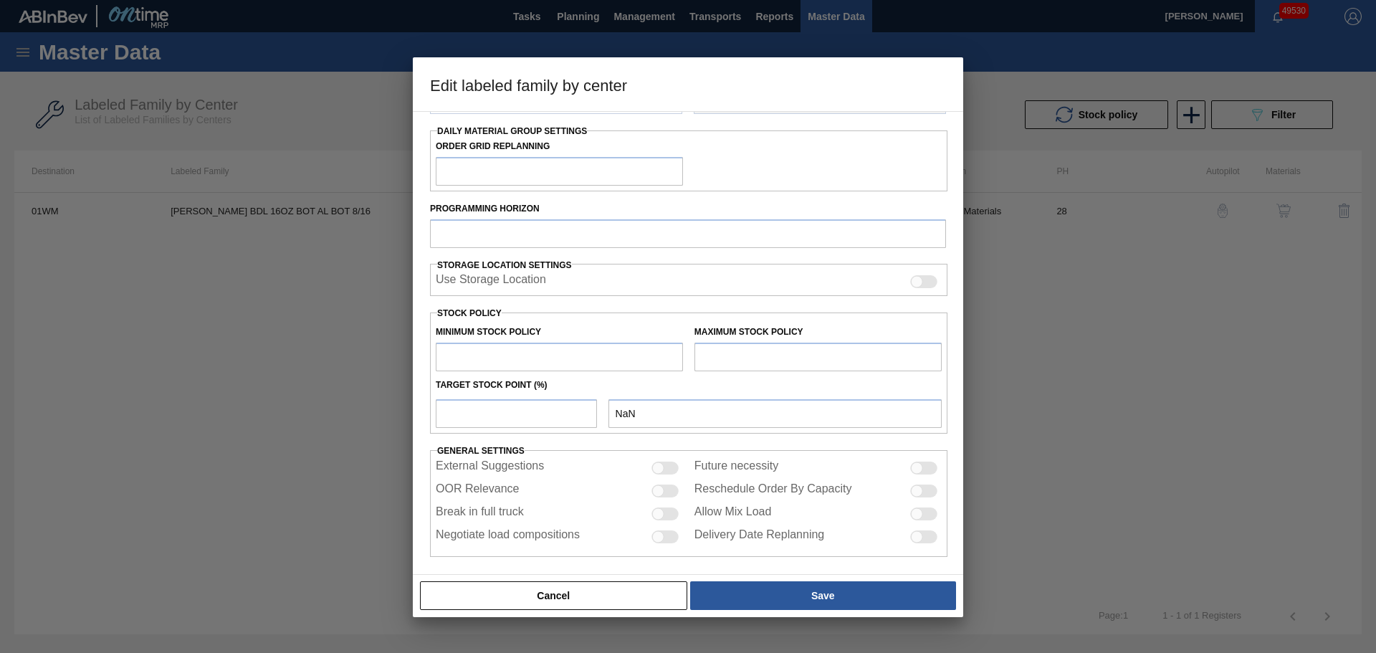
checkbox input "true"
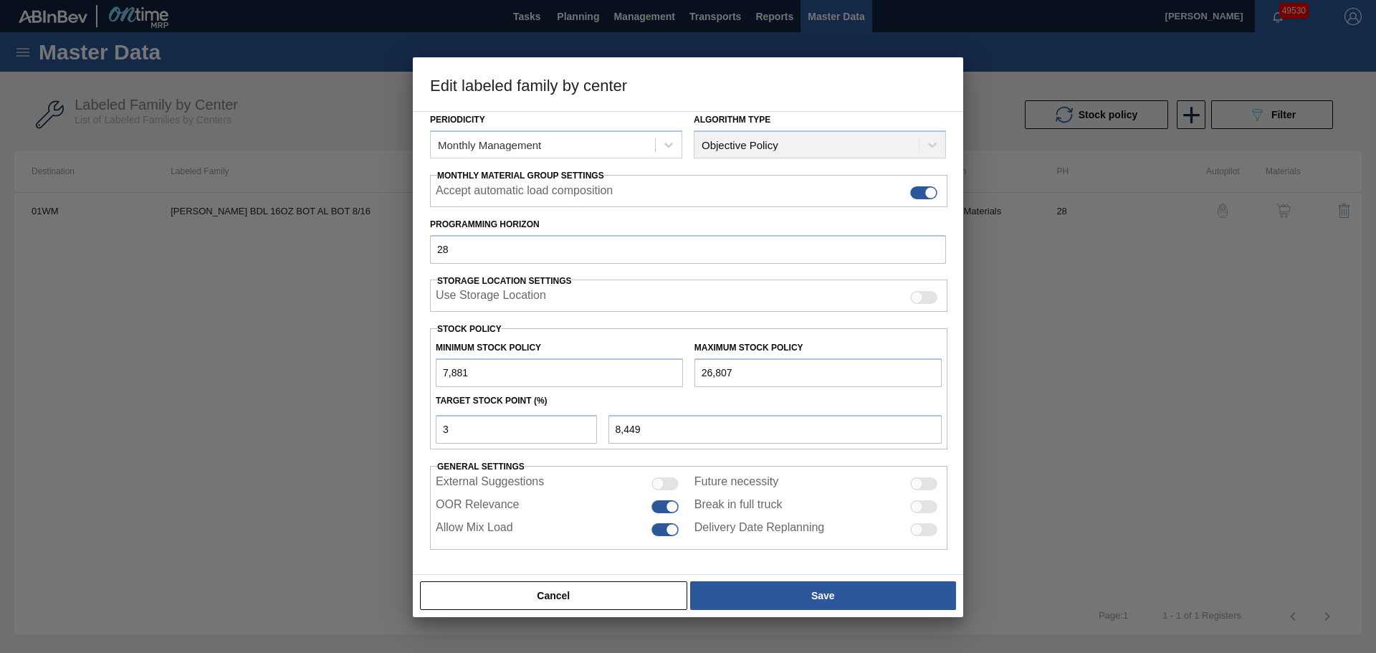
drag, startPoint x: 764, startPoint y: 371, endPoint x: 649, endPoint y: 376, distance: 115.5
click at [649, 376] on div "Minimum Stock Policy 7,881 Maximum Stock Policy 26,807" at bounding box center [689, 360] width 518 height 53
paste input "46,223"
type input "46,223"
type input "9,031"
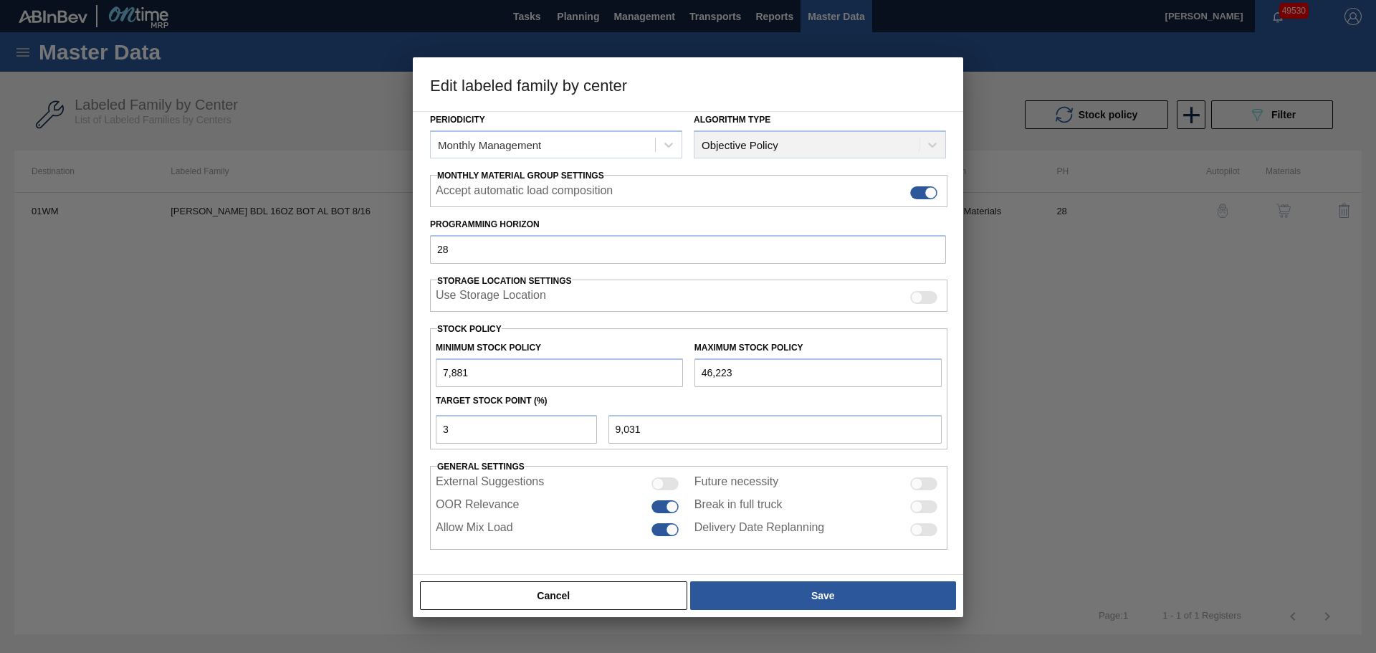
type input "46,223"
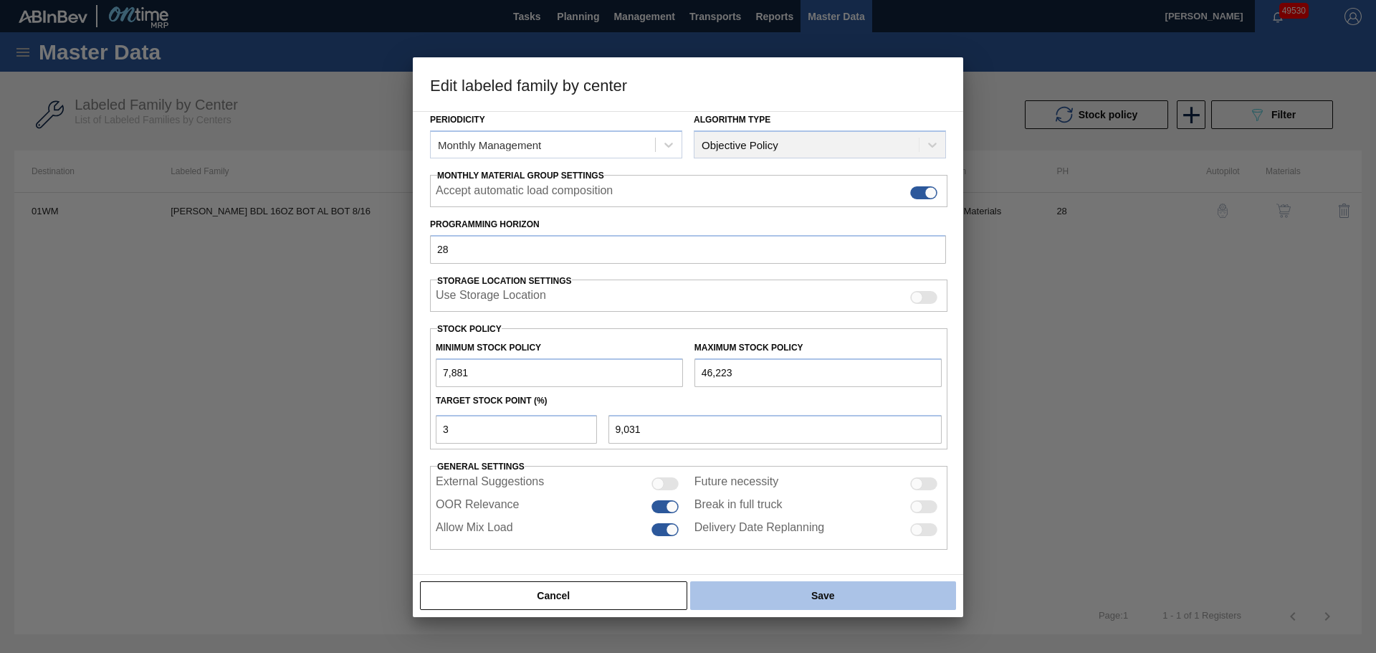
click at [758, 591] on button "Save" at bounding box center [823, 595] width 266 height 29
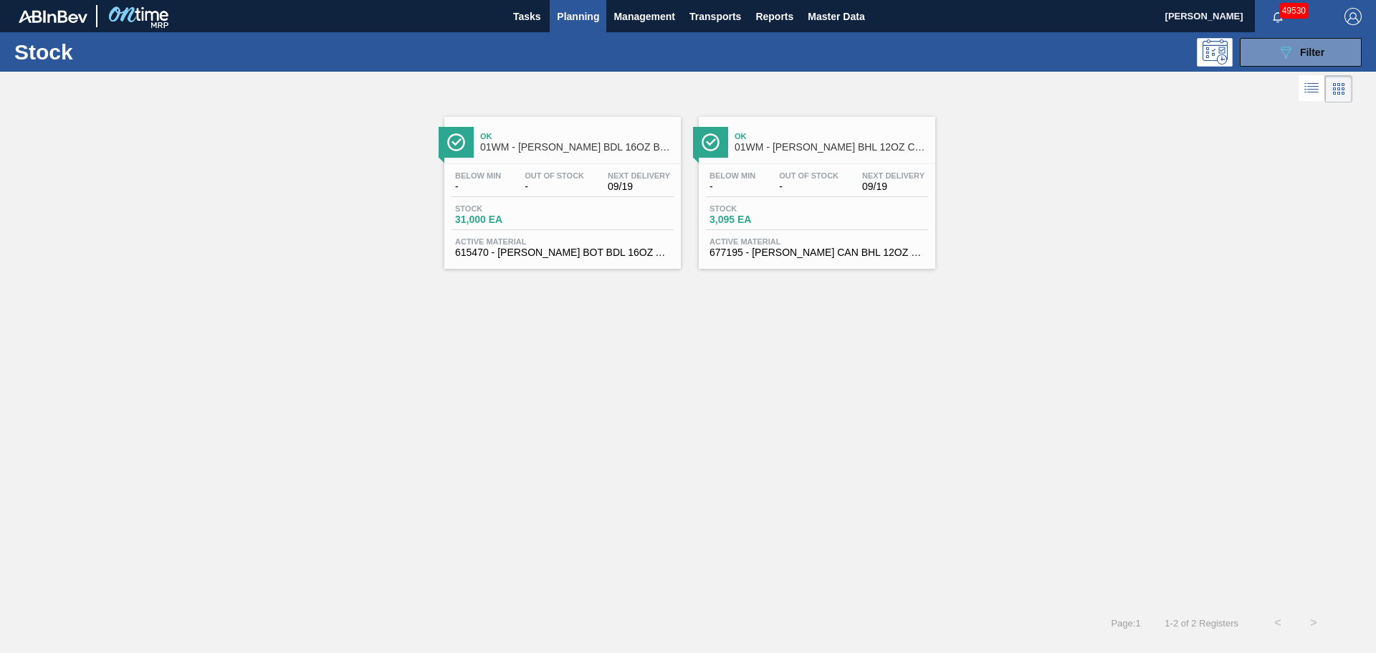
click at [778, 249] on span "677195 - [PERSON_NAME] CAN BHL 12OZ OUTDOORS CAN PK 12/12" at bounding box center [817, 252] width 215 height 11
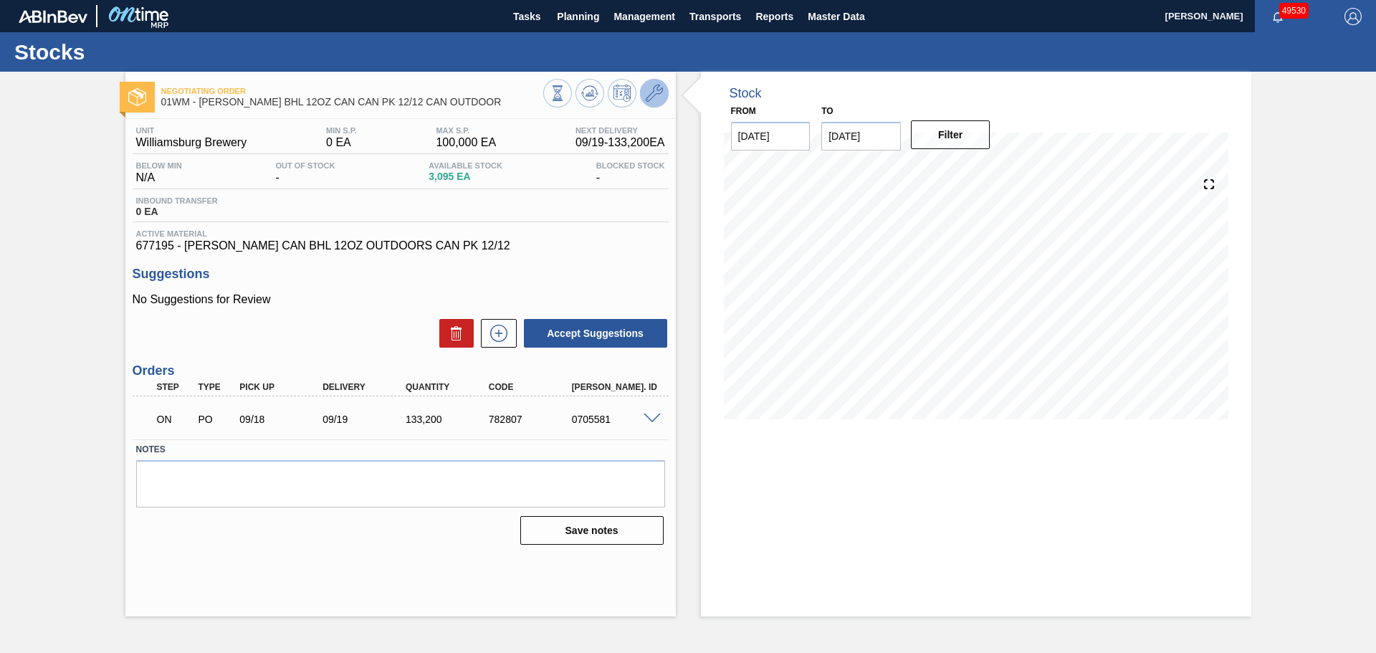
click at [654, 103] on button at bounding box center [654, 93] width 29 height 29
click at [657, 90] on icon at bounding box center [654, 93] width 17 height 17
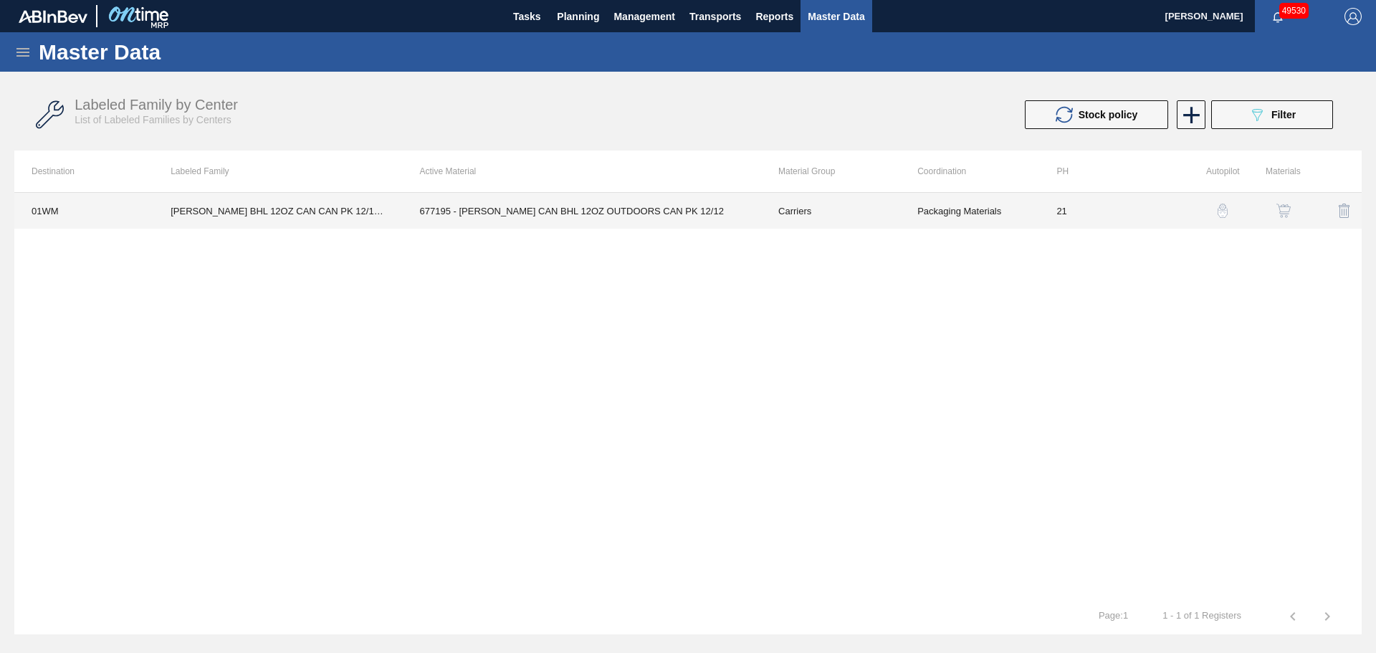
click at [612, 211] on td "677195 - [PERSON_NAME] CAN BHL 12OZ OUTDOORS CAN PK 12/12" at bounding box center [582, 211] width 358 height 36
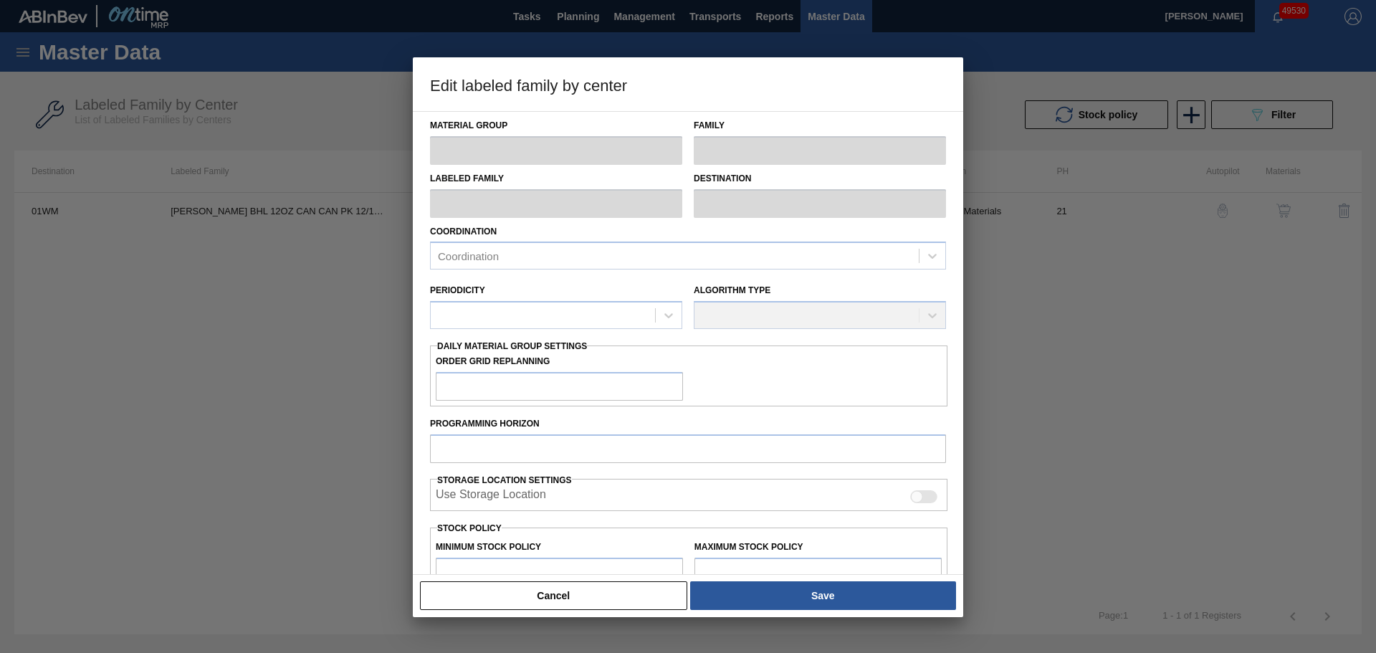
type input "Carriers"
type input "Can Carriers"
type input "[PERSON_NAME] BHL 12OZ CAN CAN PK 12/12 CAN OUTDOOR"
type input "01WM - Williamsburg Brewery"
type input "21"
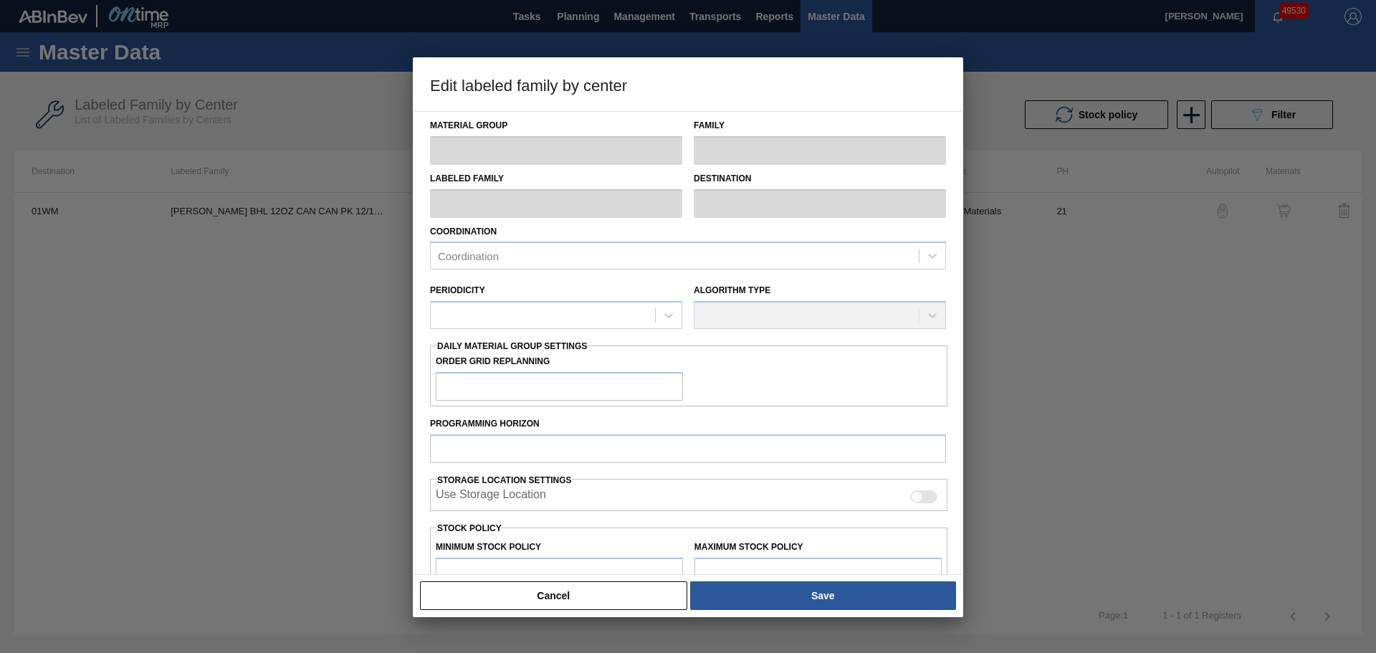
type input "0"
type input "100,000"
type input "0"
checkbox input "true"
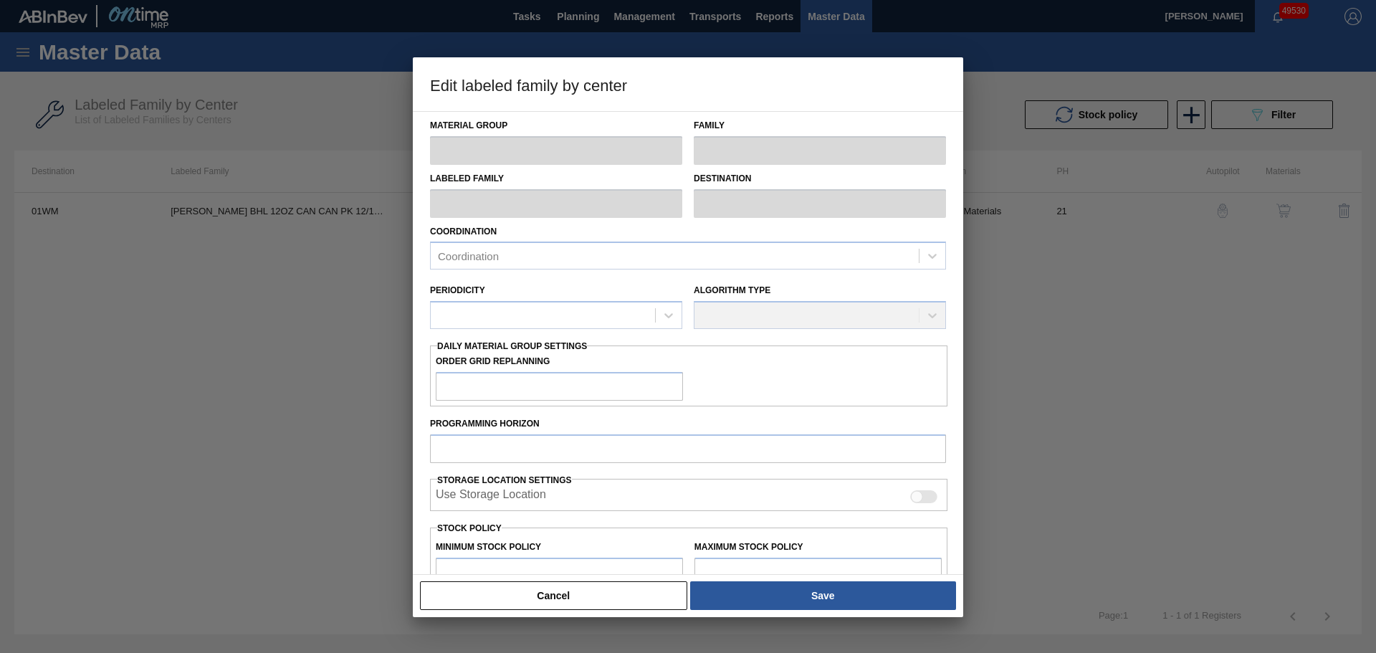
checkbox input "true"
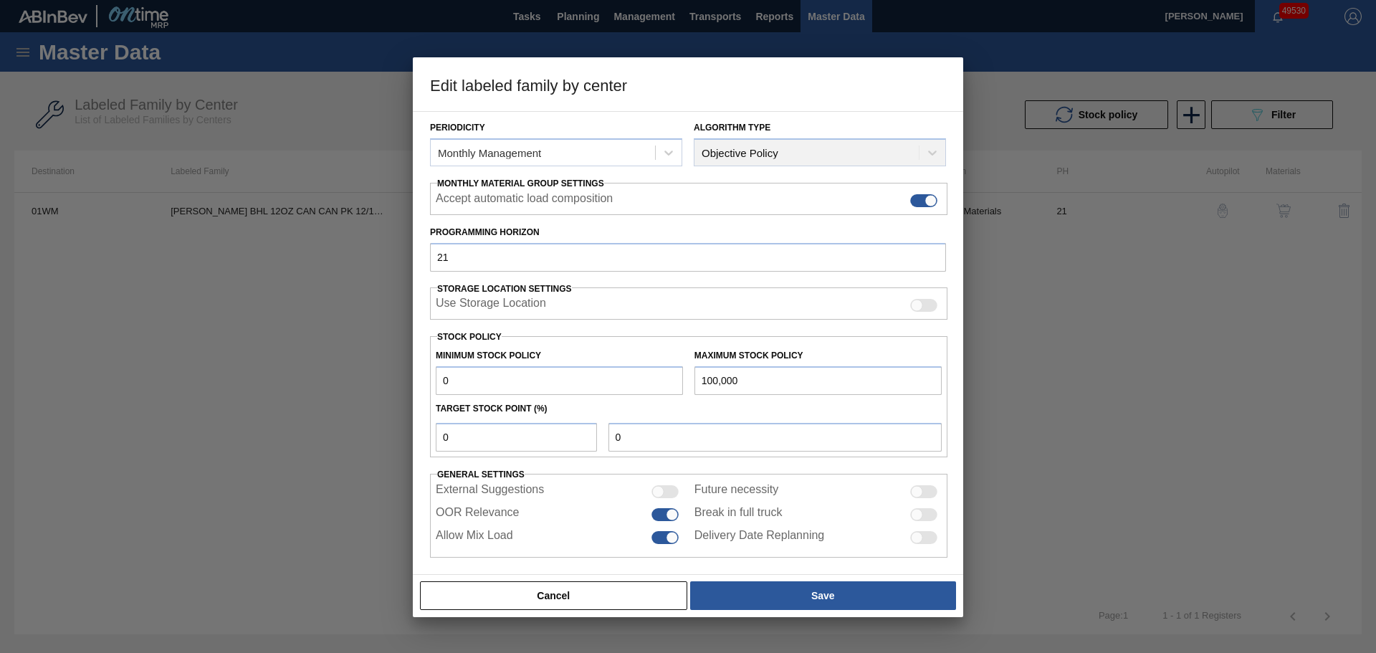
scroll to position [174, 0]
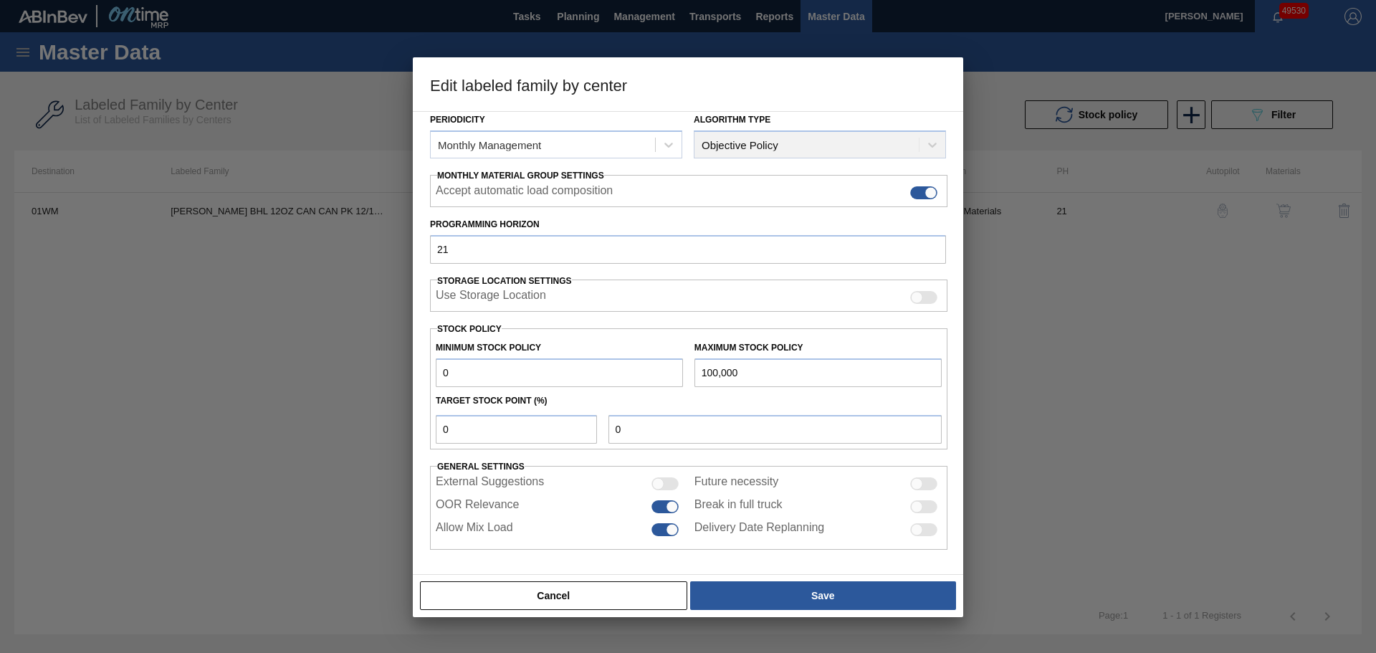
drag, startPoint x: 756, startPoint y: 378, endPoint x: 670, endPoint y: 375, distance: 86.1
click at [670, 375] on div "Minimum Stock Policy 0 Maximum Stock Policy 100,000" at bounding box center [689, 360] width 518 height 53
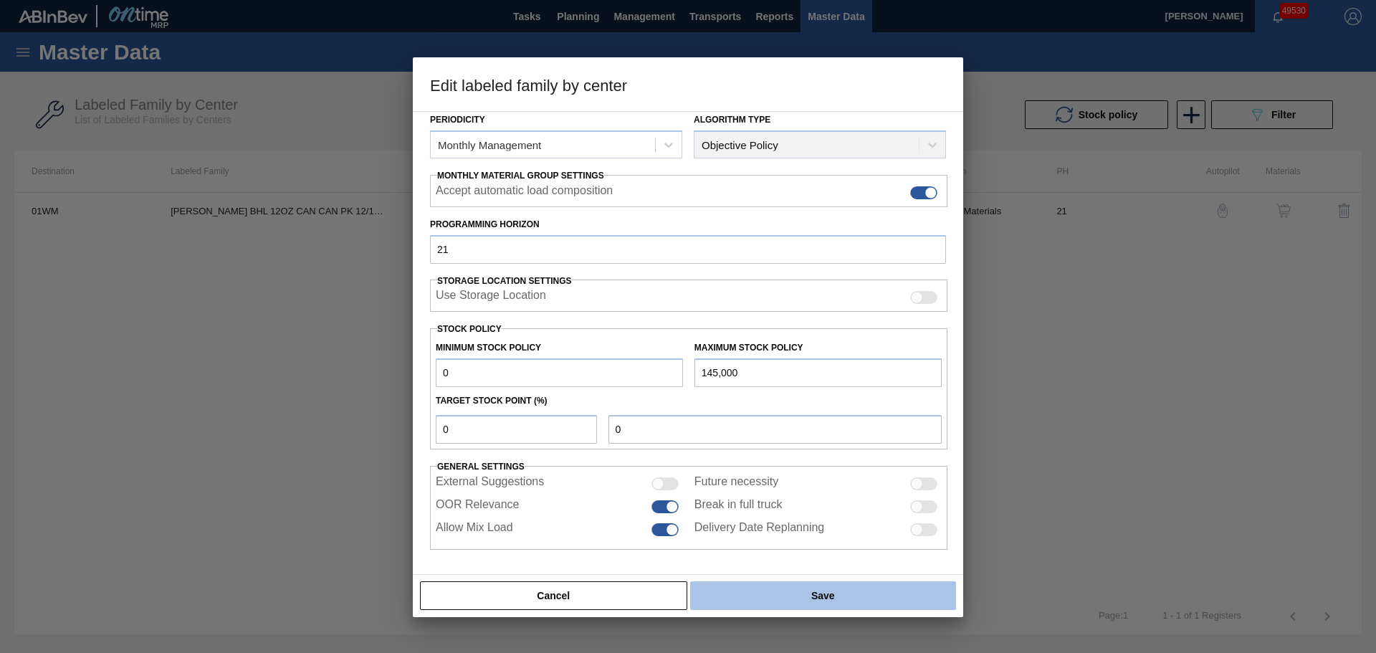
type input "145,000"
click at [744, 583] on button "Save" at bounding box center [823, 595] width 266 height 29
